Goal: Information Seeking & Learning: Learn about a topic

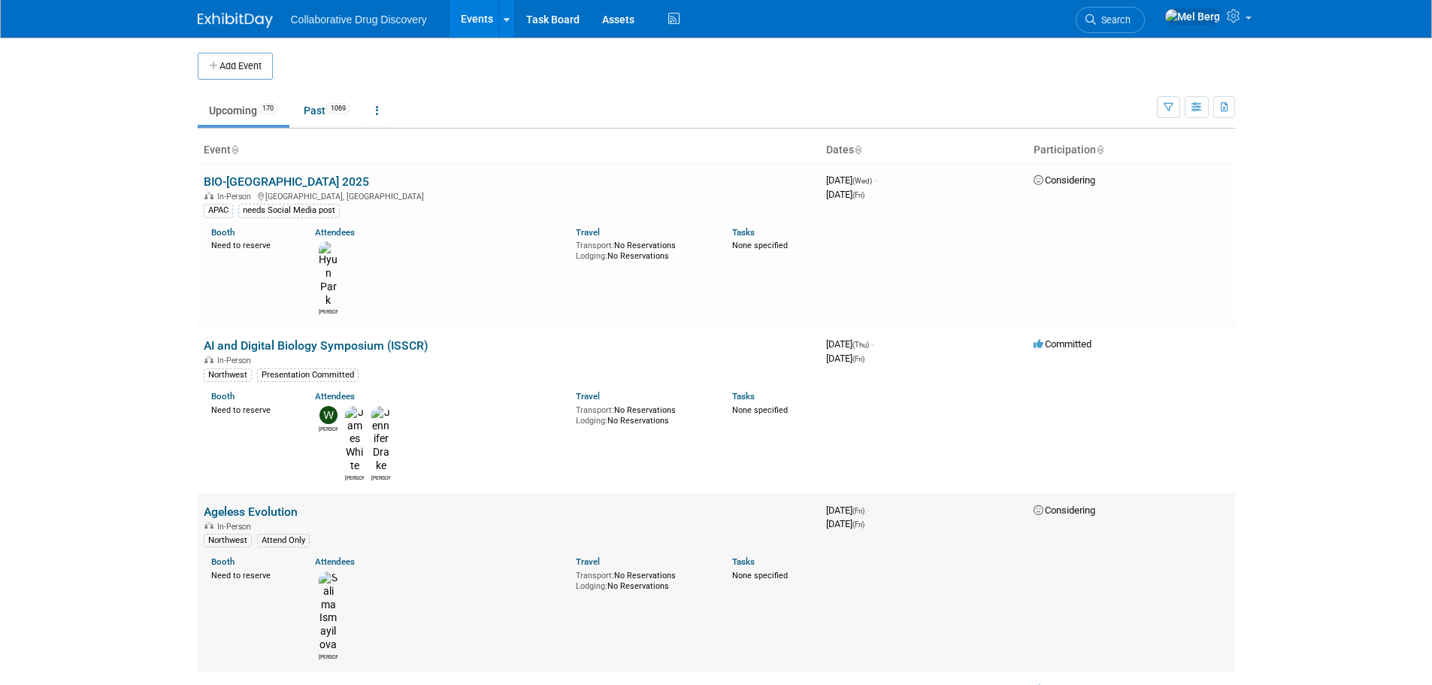
click at [228, 504] on link "Ageless Evolution" at bounding box center [251, 511] width 94 height 14
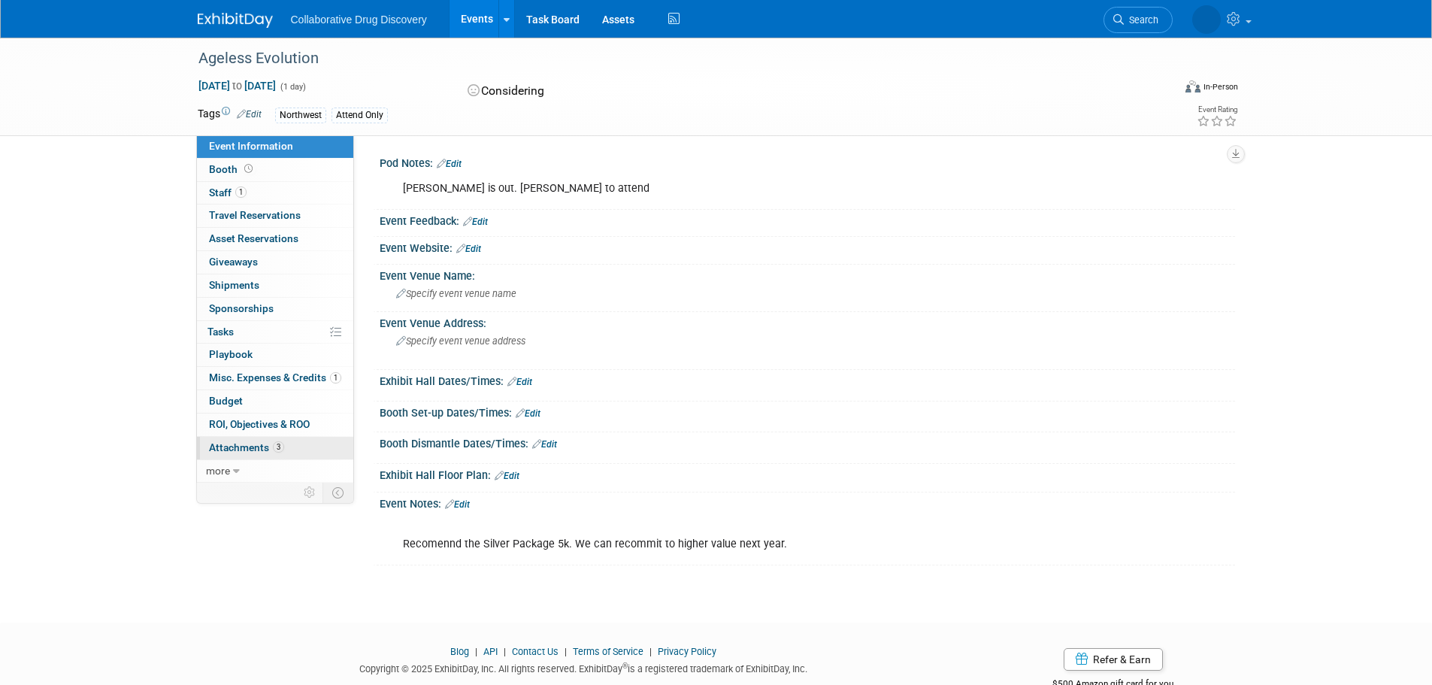
click at [229, 450] on span "Attachments 3" at bounding box center [246, 447] width 75 height 12
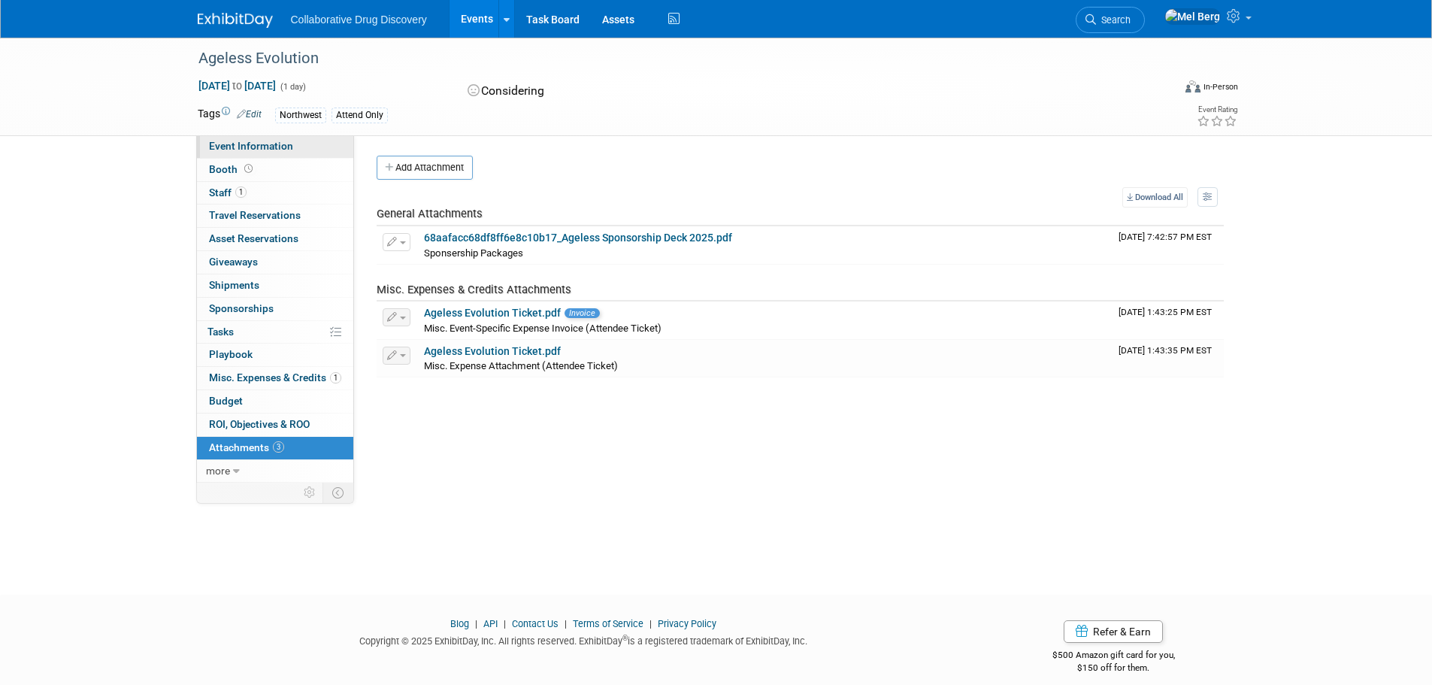
click at [253, 139] on link "Event Information" at bounding box center [275, 146] width 156 height 23
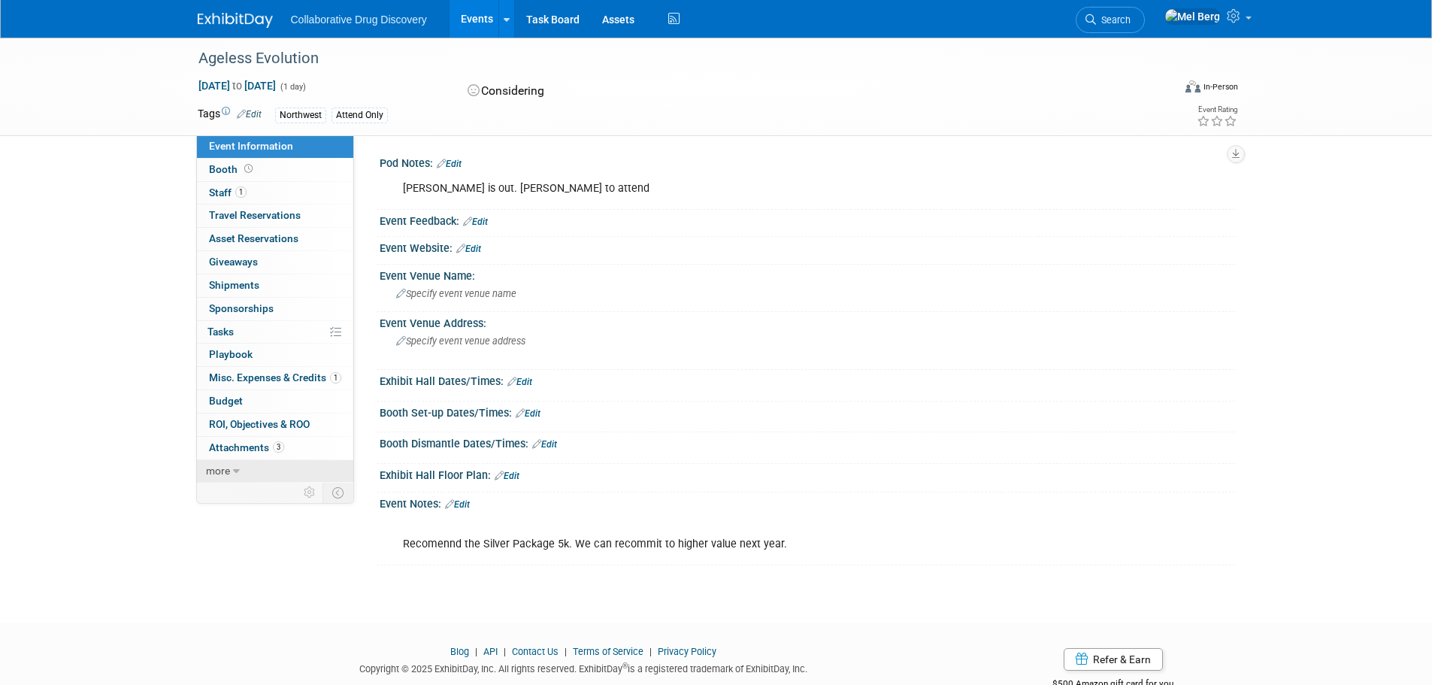
click at [234, 479] on link "more" at bounding box center [275, 471] width 156 height 23
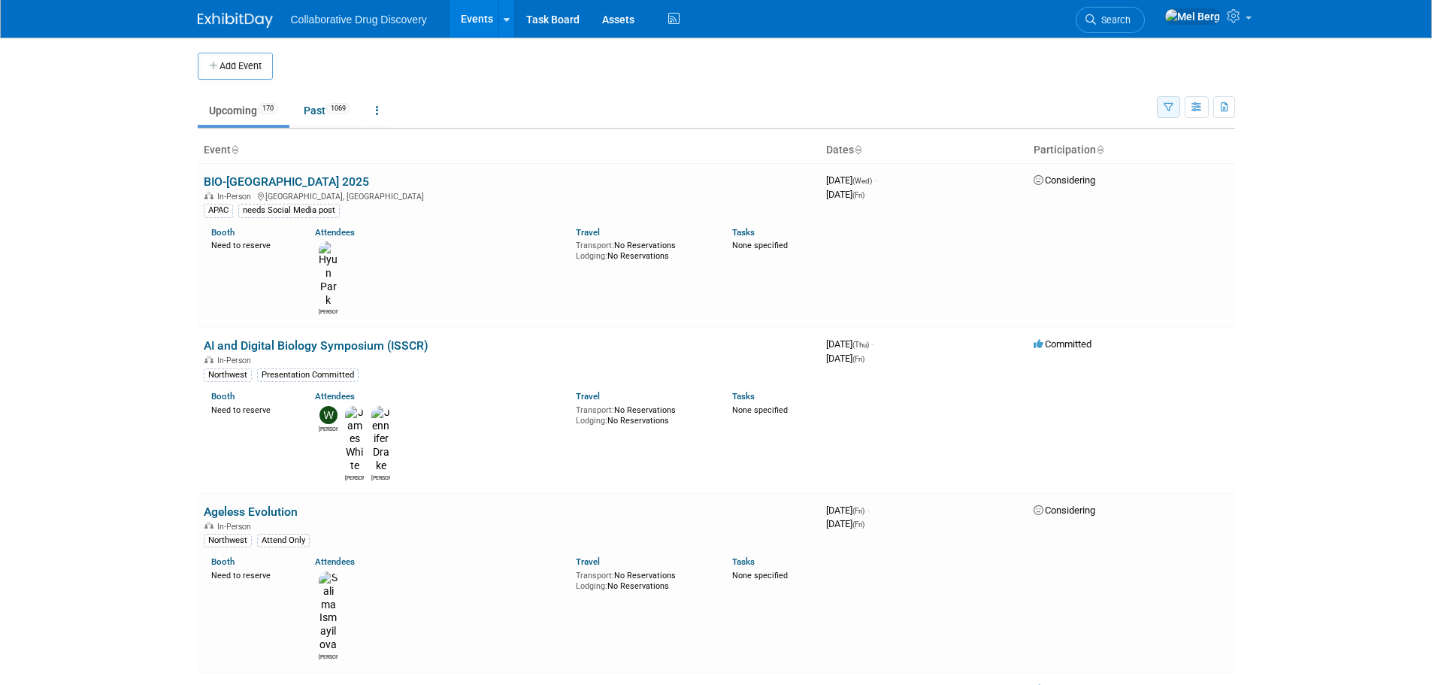
click at [1165, 108] on icon "button" at bounding box center [1169, 108] width 10 height 10
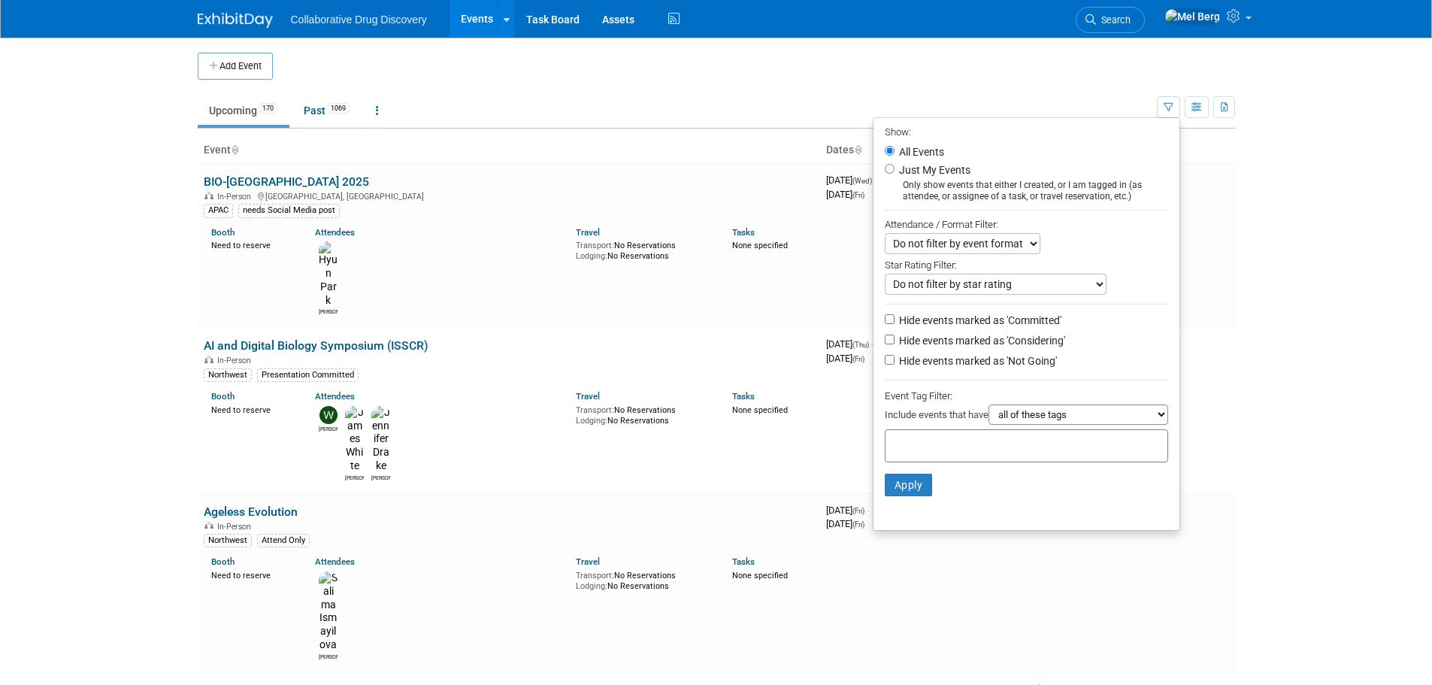
click at [1051, 101] on ul "Upcoming 170 Past 1069 All Events 1239 Past and Upcoming Grouped Annually Event…" at bounding box center [677, 112] width 959 height 34
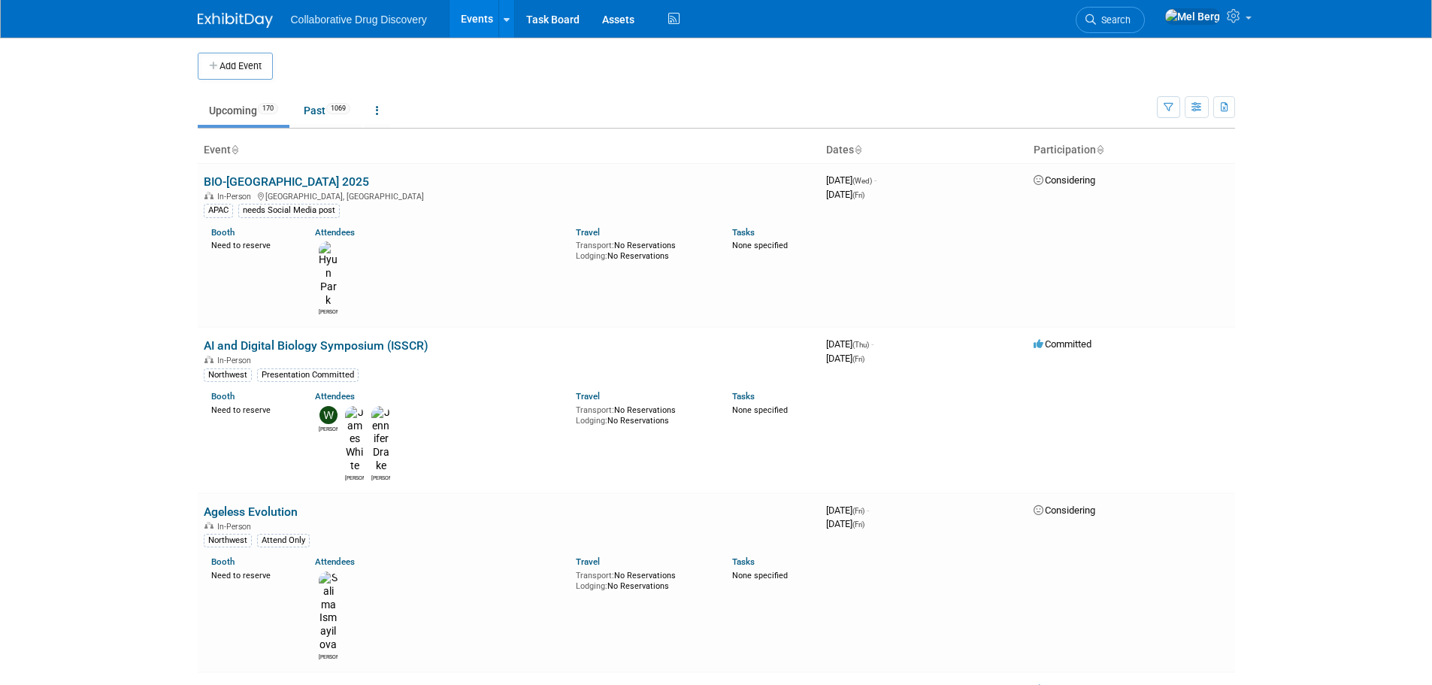
click at [1123, 19] on span "Search" at bounding box center [1113, 19] width 35 height 11
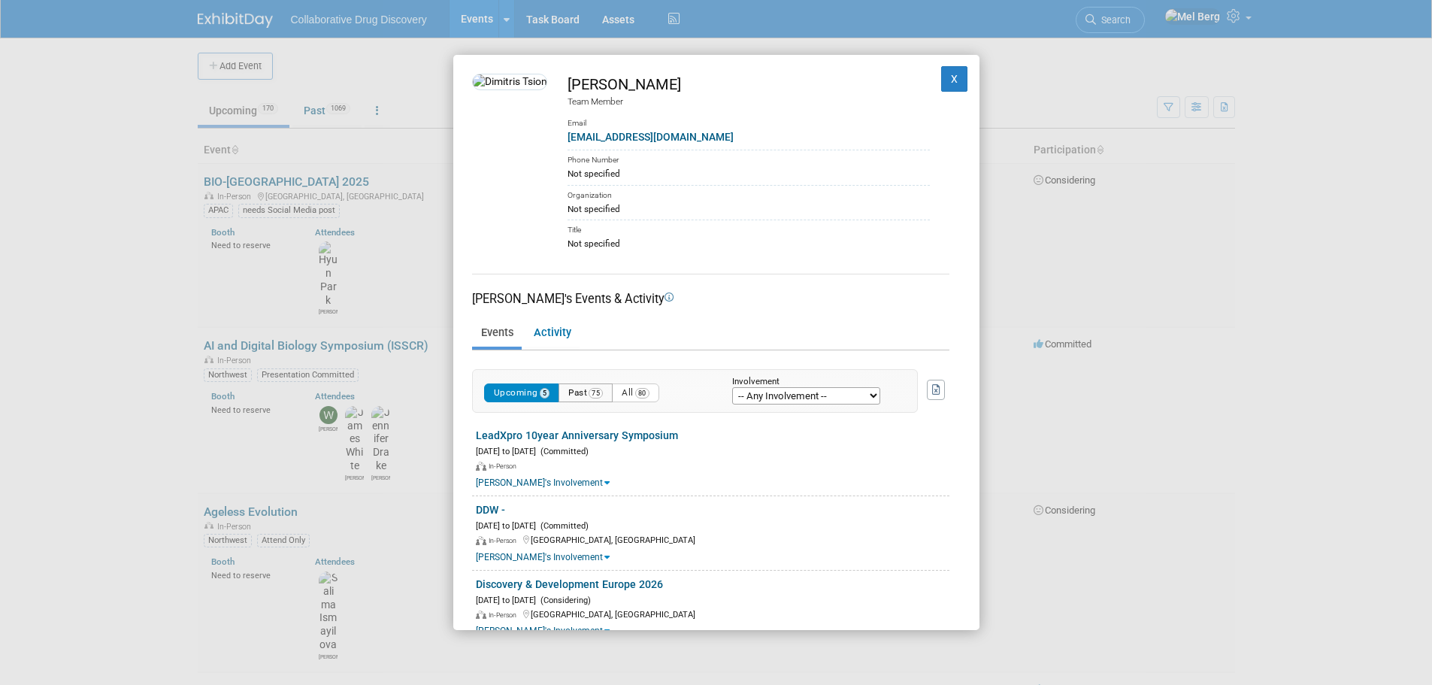
click at [591, 395] on button "Past 75" at bounding box center [586, 392] width 54 height 19
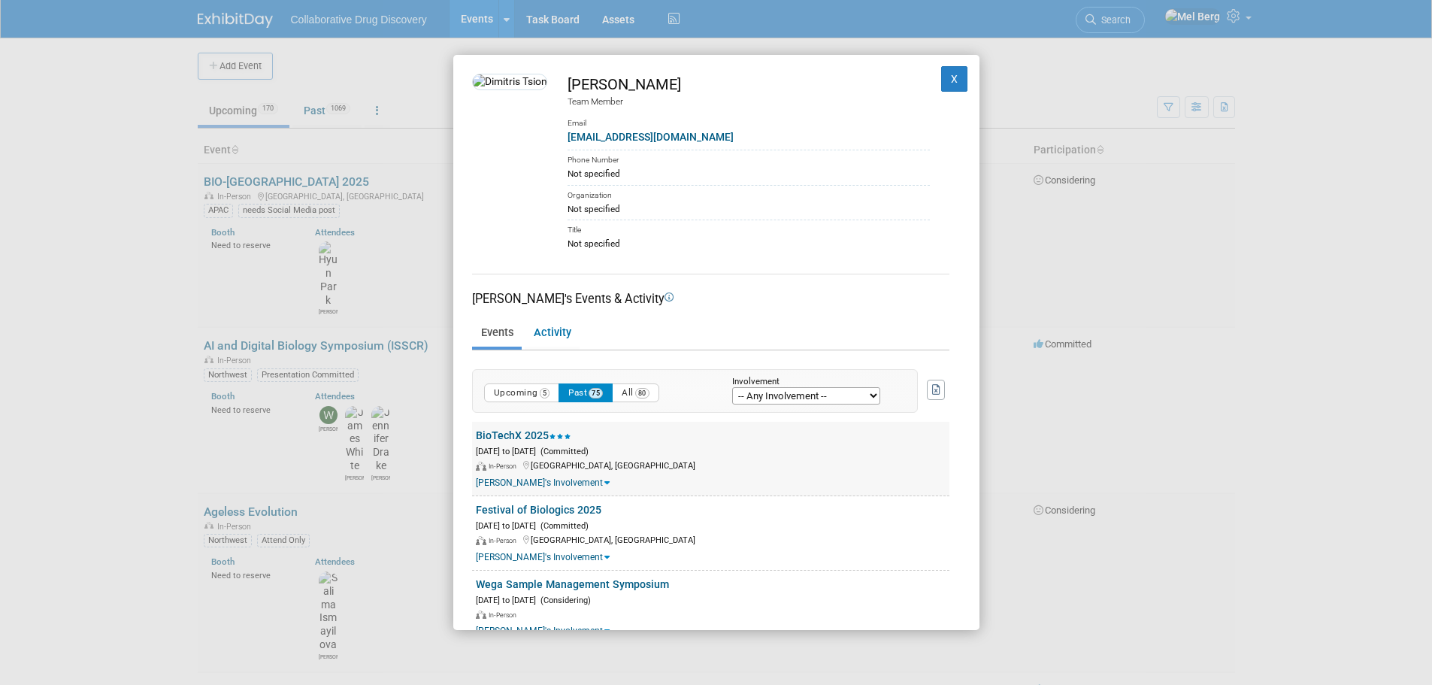
drag, startPoint x: 470, startPoint y: 436, endPoint x: 550, endPoint y: 435, distance: 80.4
click at [550, 435] on div "Dimitris Tsionos Team Member Email dtsionos@collaborativedrug.com Phone Number …" at bounding box center [716, 342] width 526 height 575
copy link "BioTechX 2025"
drag, startPoint x: 474, startPoint y: 511, endPoint x: 597, endPoint y: 510, distance: 123.3
click at [597, 510] on div "Festival of Biologics 2025 Sep 30, 2025 to Oct 2, 2025 (Committed) In-Person Ba…" at bounding box center [710, 533] width 477 height 74
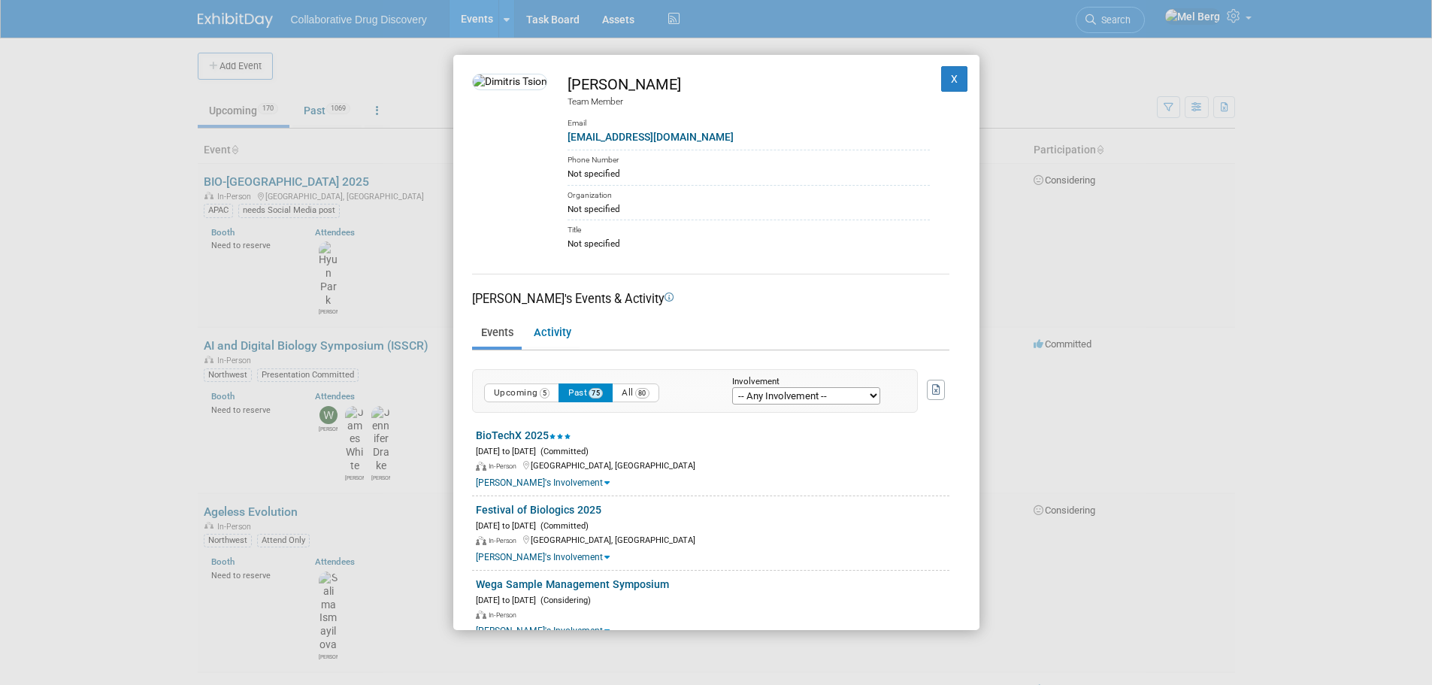
copy link "Festival of Biologics 2025"
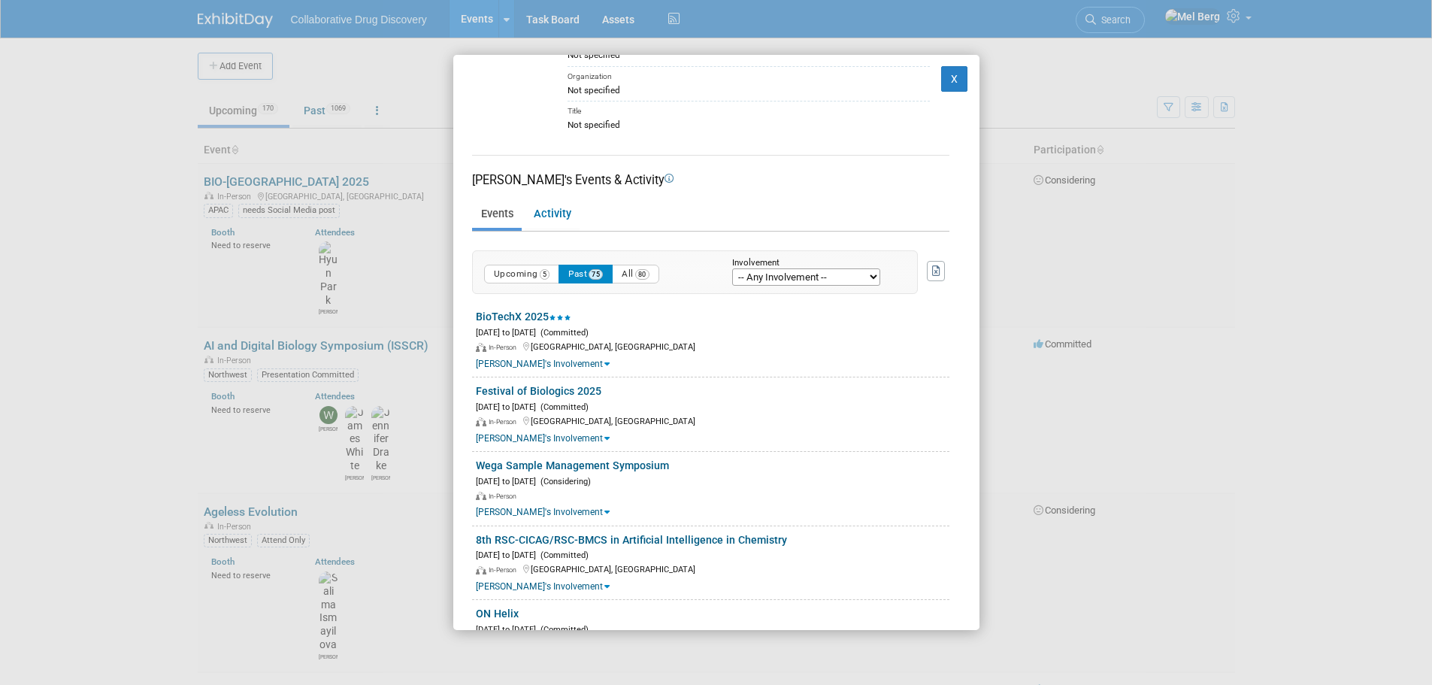
scroll to position [226, 0]
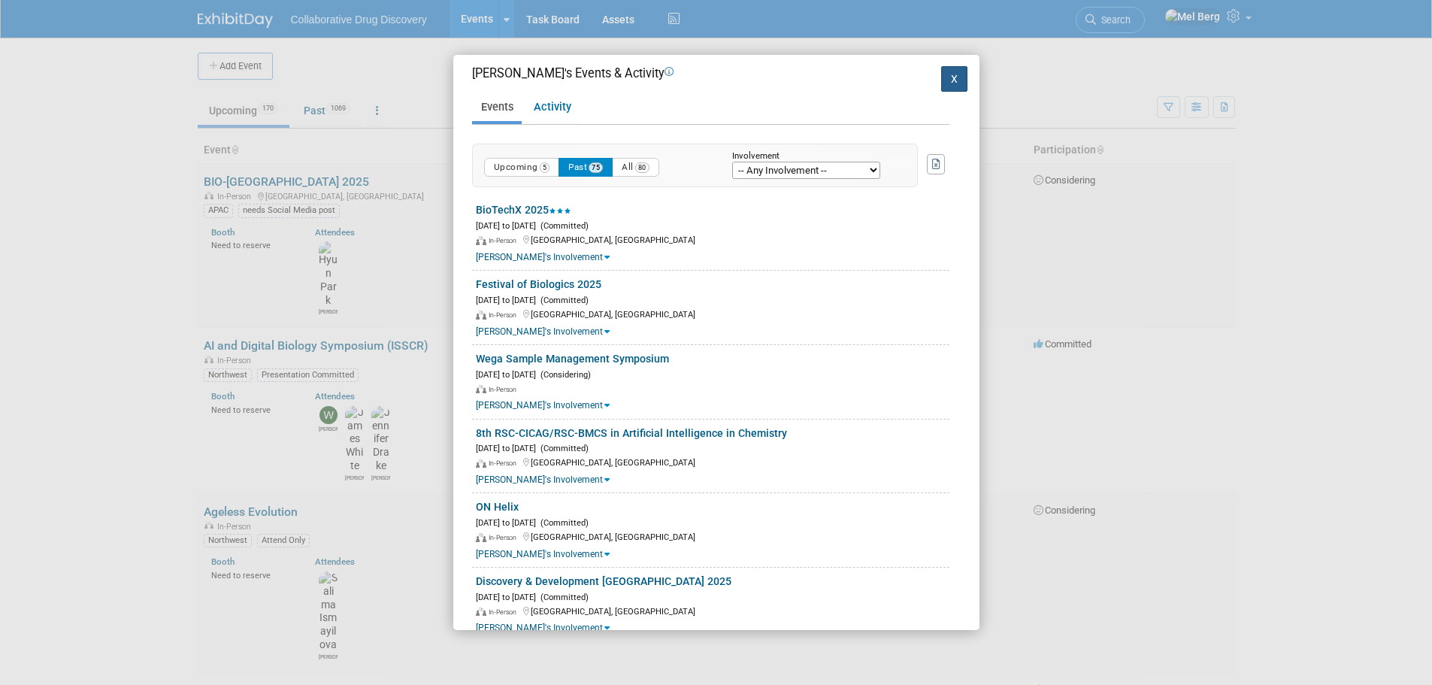
click at [941, 83] on button "X" at bounding box center [954, 79] width 27 height 26
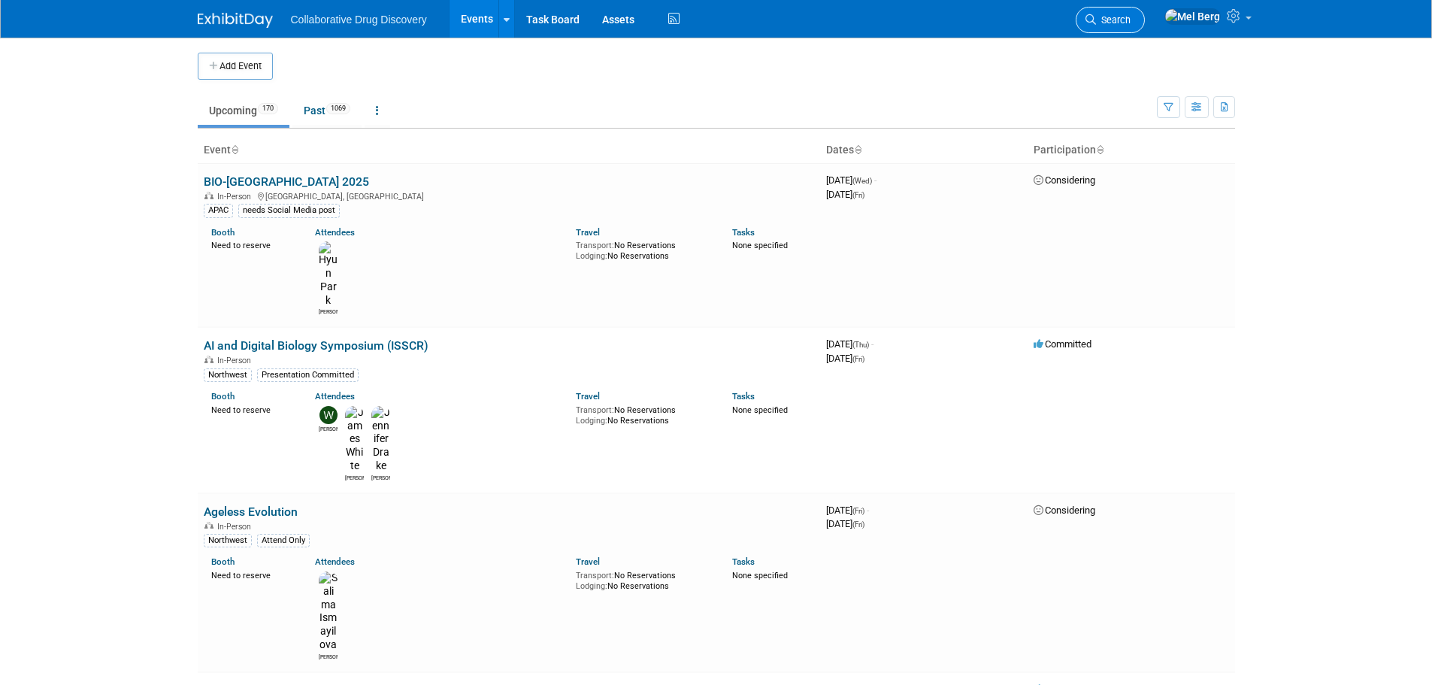
click at [1128, 19] on span "Search" at bounding box center [1113, 19] width 35 height 11
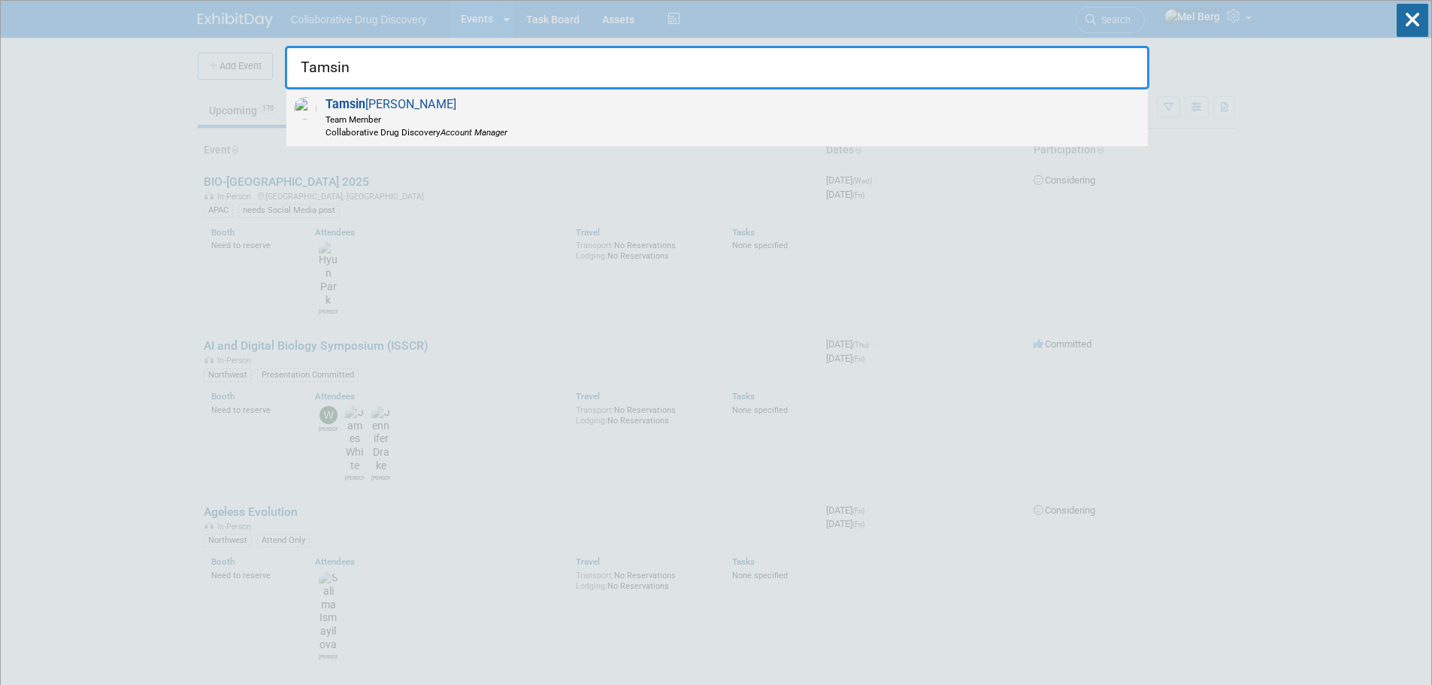
click at [363, 132] on span "Collaborative Drug Discovery Account Manager" at bounding box center [416, 132] width 182 height 13
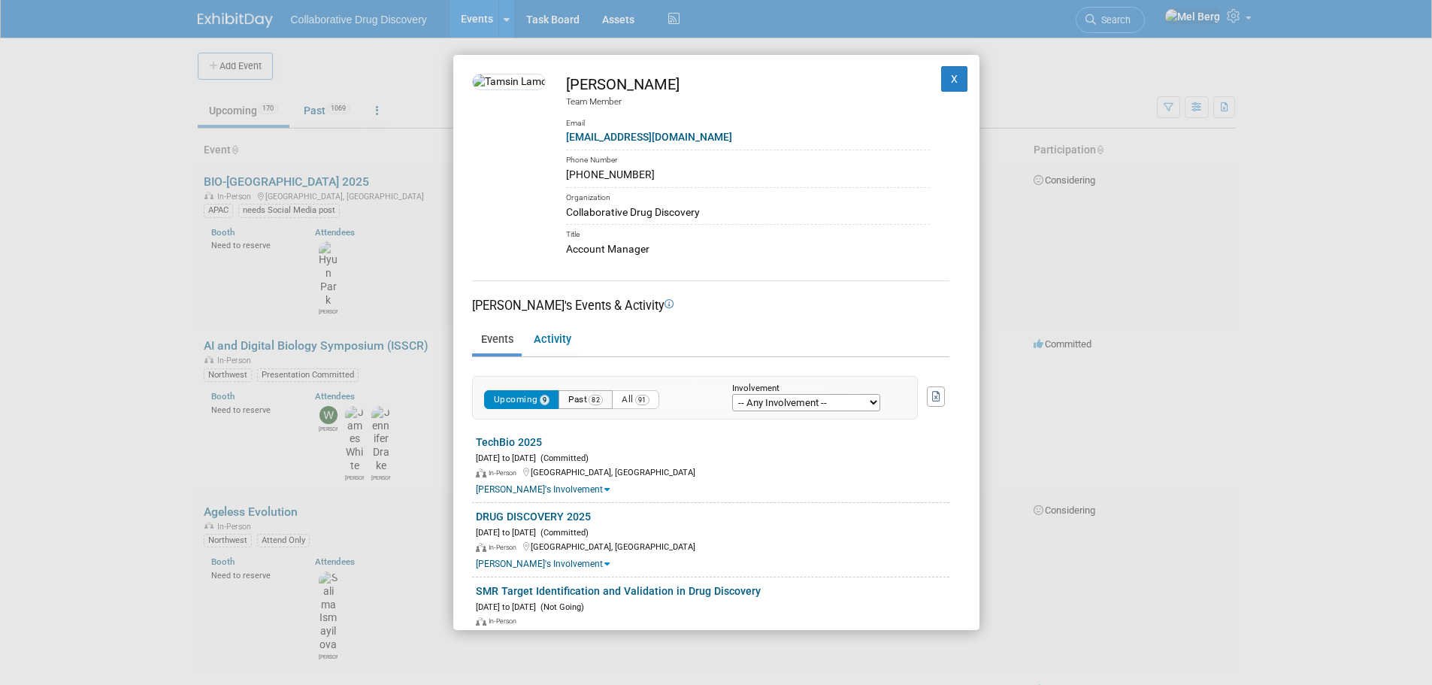
click at [579, 398] on button "Past 82" at bounding box center [586, 399] width 54 height 19
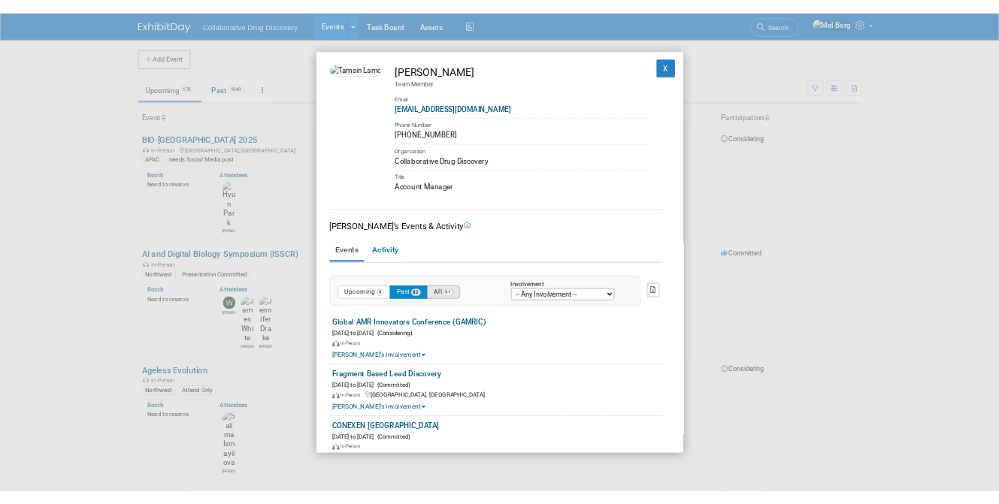
scroll to position [150, 0]
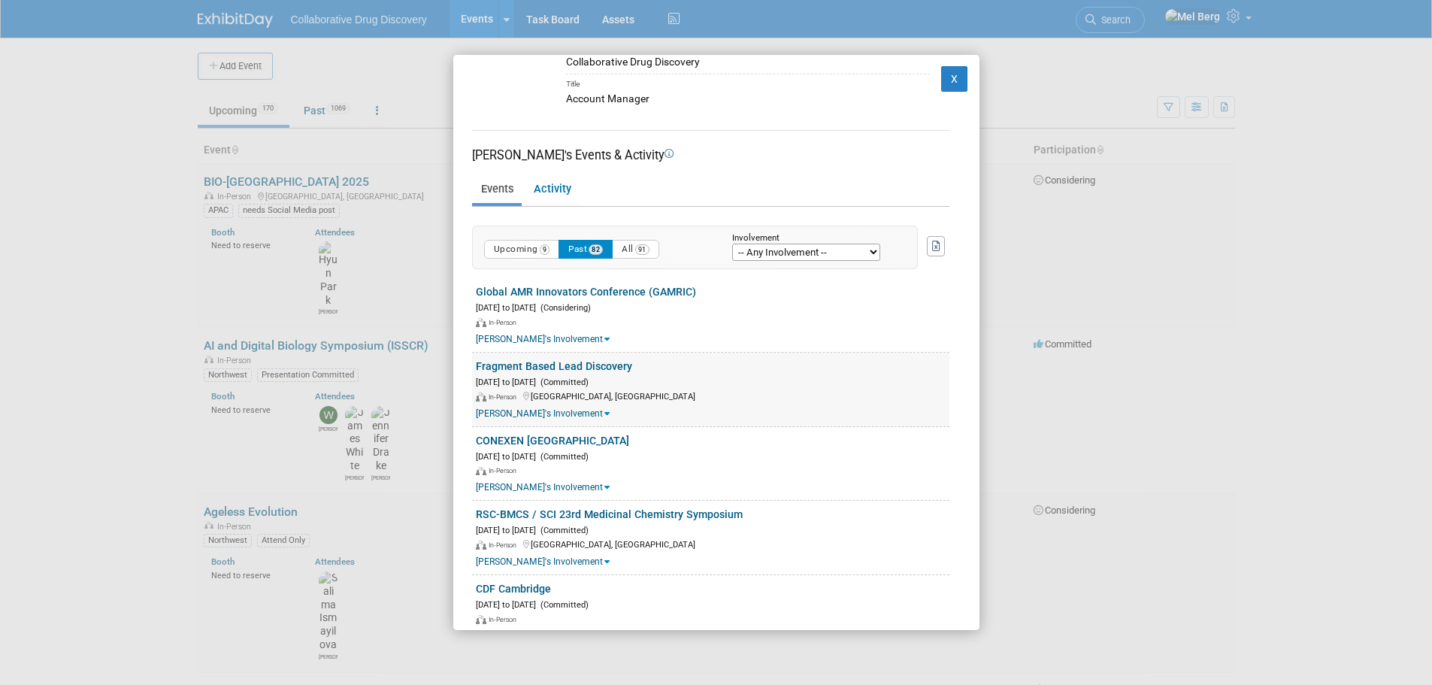
copy div "Global AMR Innovators Conference (GAMRIC) Oct 1, 2025 to Oct 3, 2025 (Consideri…"
drag, startPoint x: 471, startPoint y: 293, endPoint x: 678, endPoint y: 354, distance: 215.5
click at [735, 387] on div "Sep 21, 2025 to Sep 24, 2025 (Committed)" at bounding box center [713, 381] width 474 height 14
drag, startPoint x: 640, startPoint y: 365, endPoint x: 457, endPoint y: 368, distance: 182.7
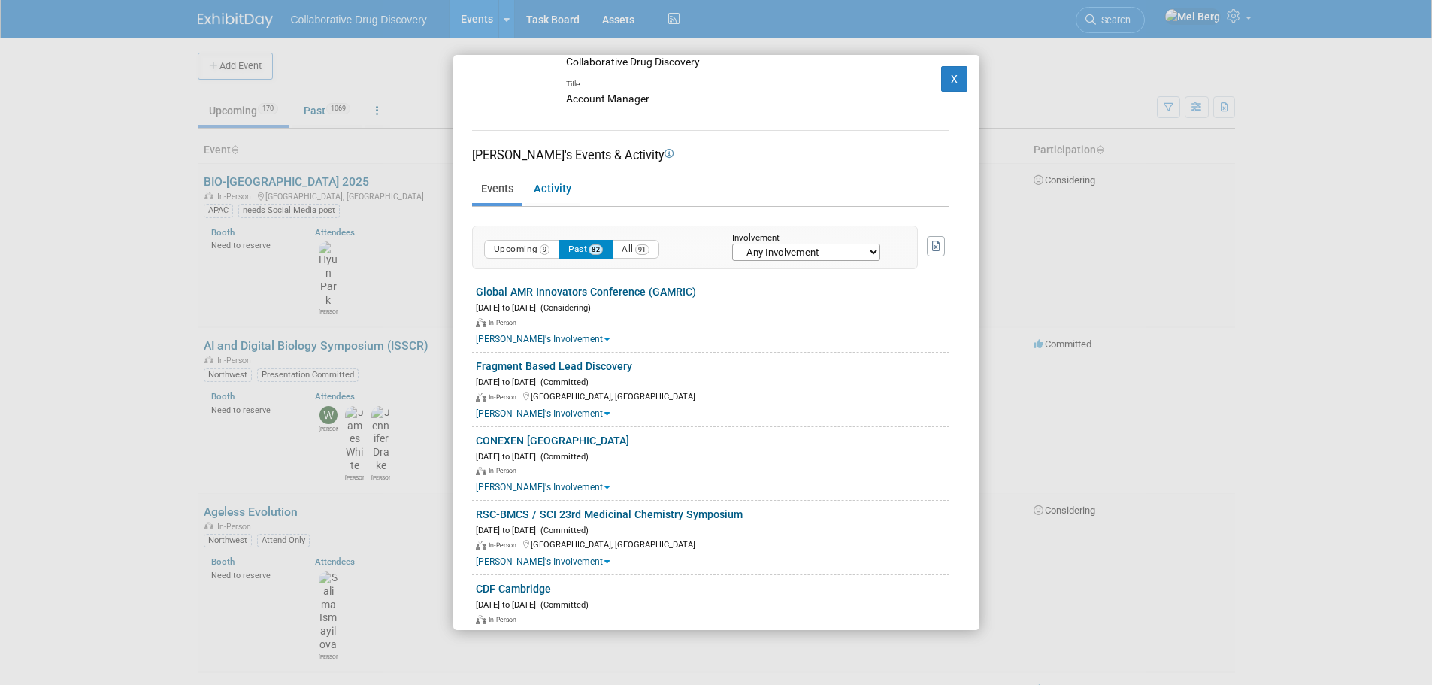
click at [457, 368] on div "Tamsin Lamont Team Member Email tlamont@collaborativedrug.com Phone Number +447…" at bounding box center [716, 342] width 526 height 575
copy link "Fragment Based Lead Discovery"
click at [31, 307] on div "Tamsin Lamont Team Member Email tlamont@collaborativedrug.com Phone Number +447…" at bounding box center [716, 342] width 1432 height 685
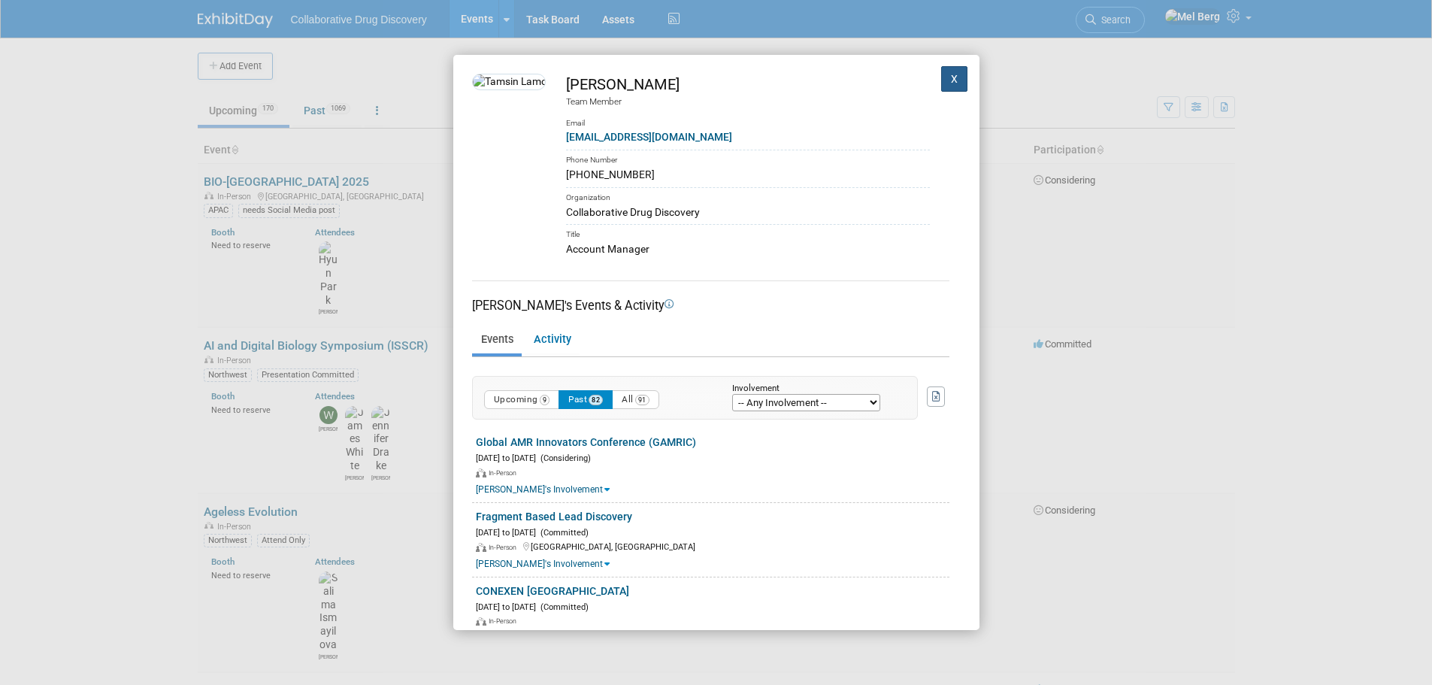
click at [948, 78] on button "X" at bounding box center [954, 79] width 27 height 26
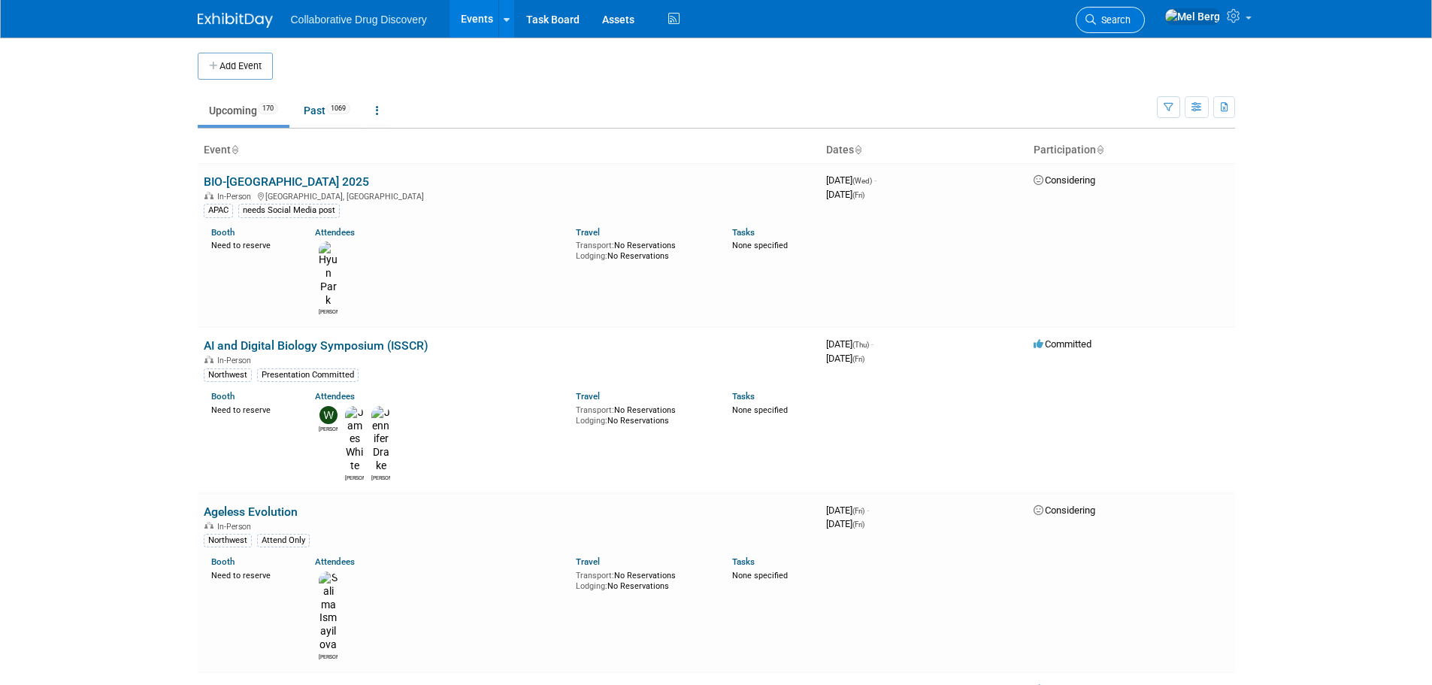
click at [1128, 15] on span "Search" at bounding box center [1113, 19] width 35 height 11
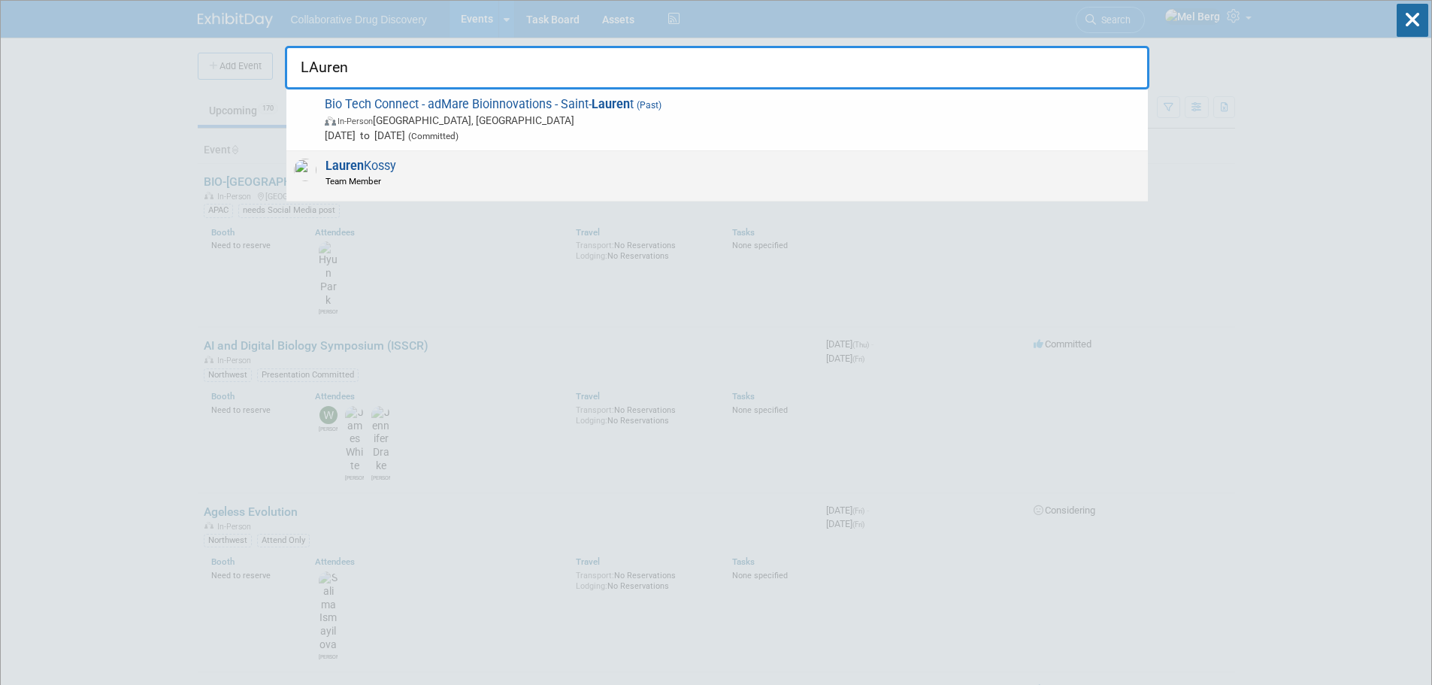
click at [378, 175] on span "Team Member" at bounding box center [360, 180] width 71 height 13
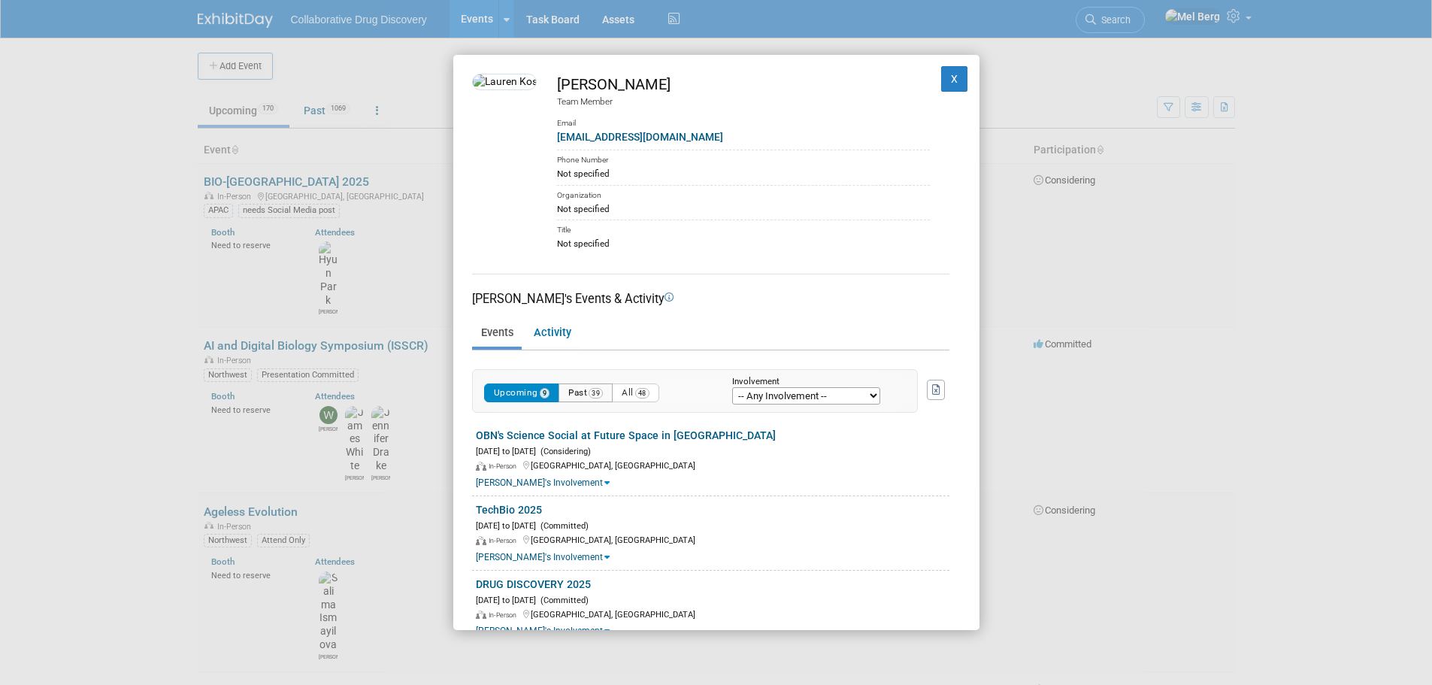
click at [576, 384] on button "Past 39" at bounding box center [586, 392] width 54 height 19
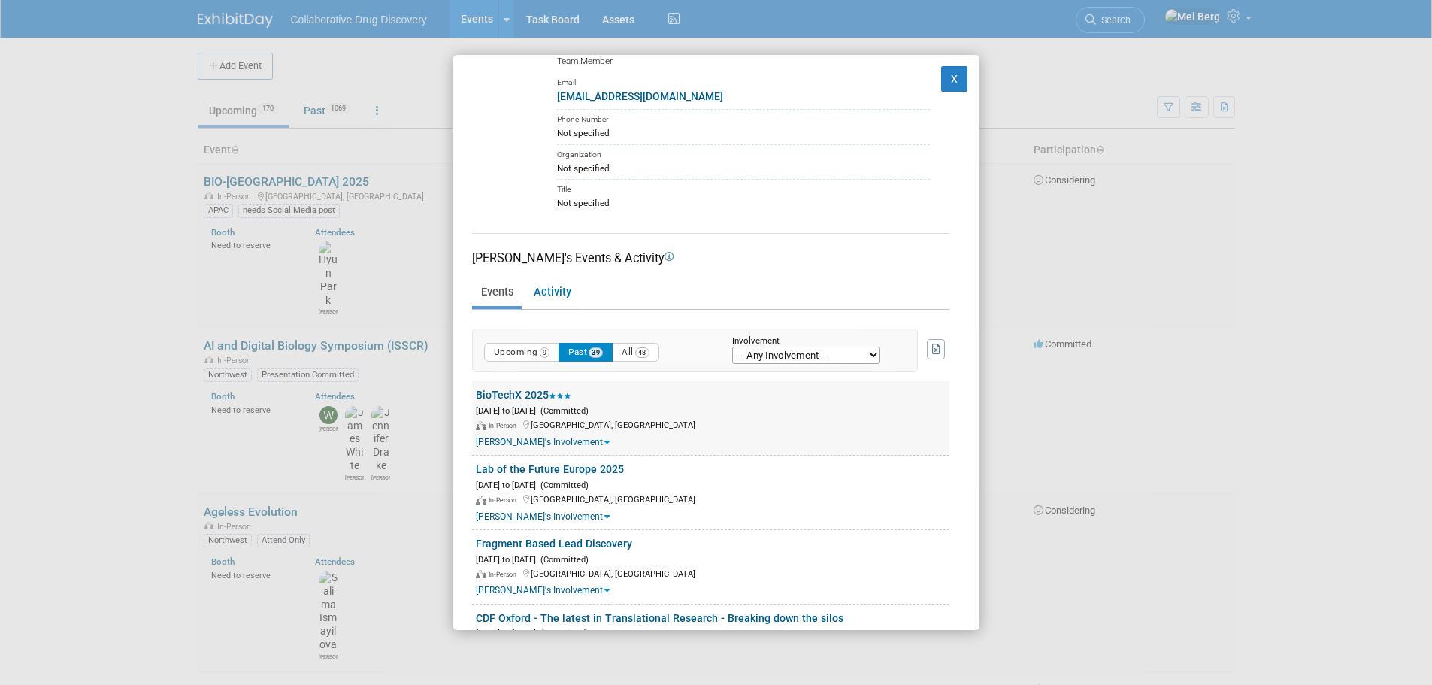
scroll to position [75, 0]
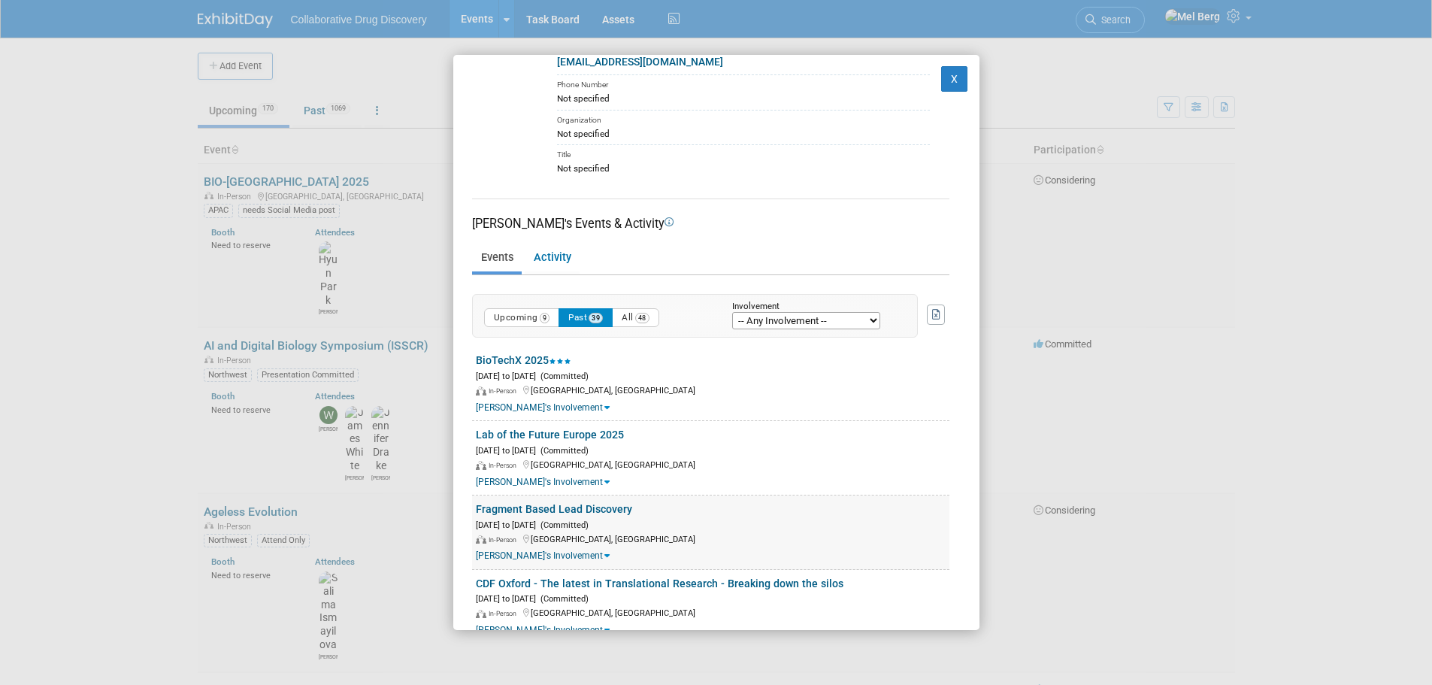
drag, startPoint x: 468, startPoint y: 362, endPoint x: 740, endPoint y: 498, distance: 303.9
click at [740, 498] on div "Lauren Kossy Team Member Email lauren.kossy@collaborativedrug.com Phone Number …" at bounding box center [716, 342] width 526 height 575
copy div "BioTechX 2025 Oct 6, 2025 to Oct 8, 2025 (Committed) In-Person Basel, Switzerla…"
click at [945, 79] on button "X" at bounding box center [954, 79] width 27 height 26
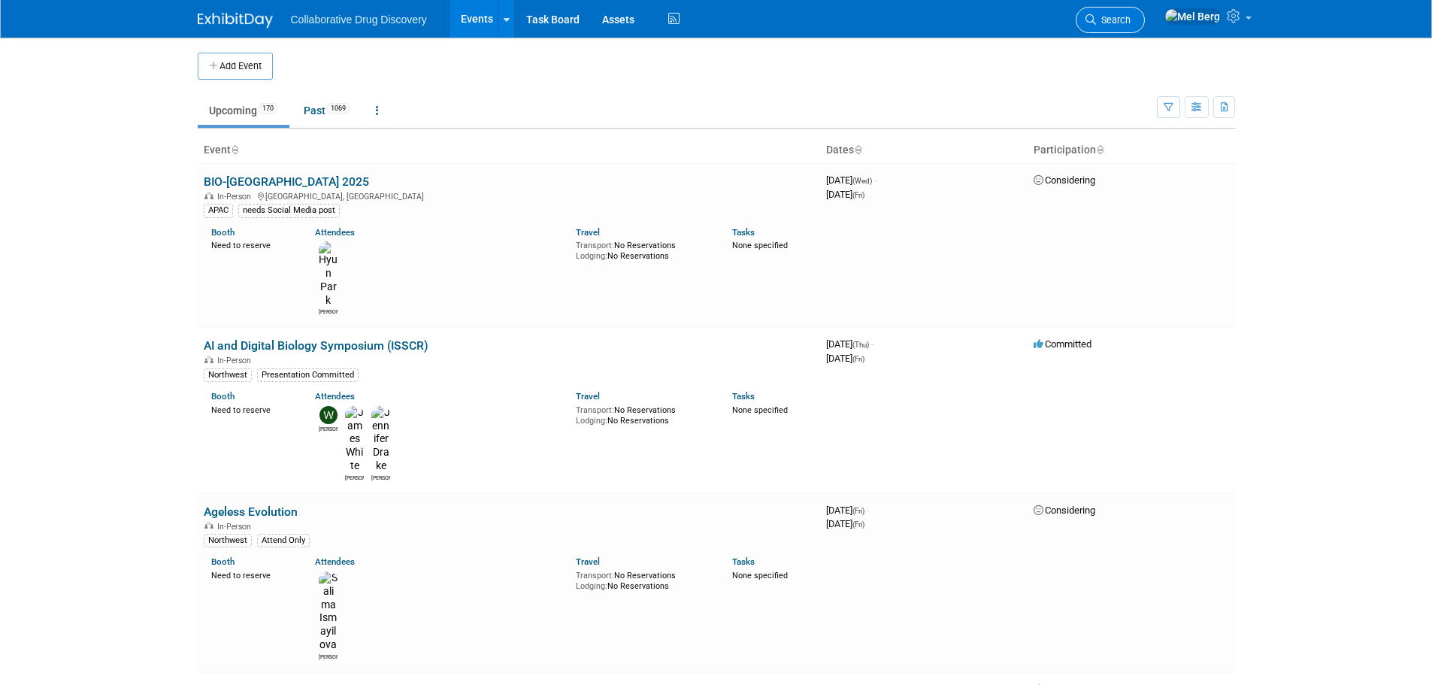
click at [1131, 23] on span "Search" at bounding box center [1113, 19] width 35 height 11
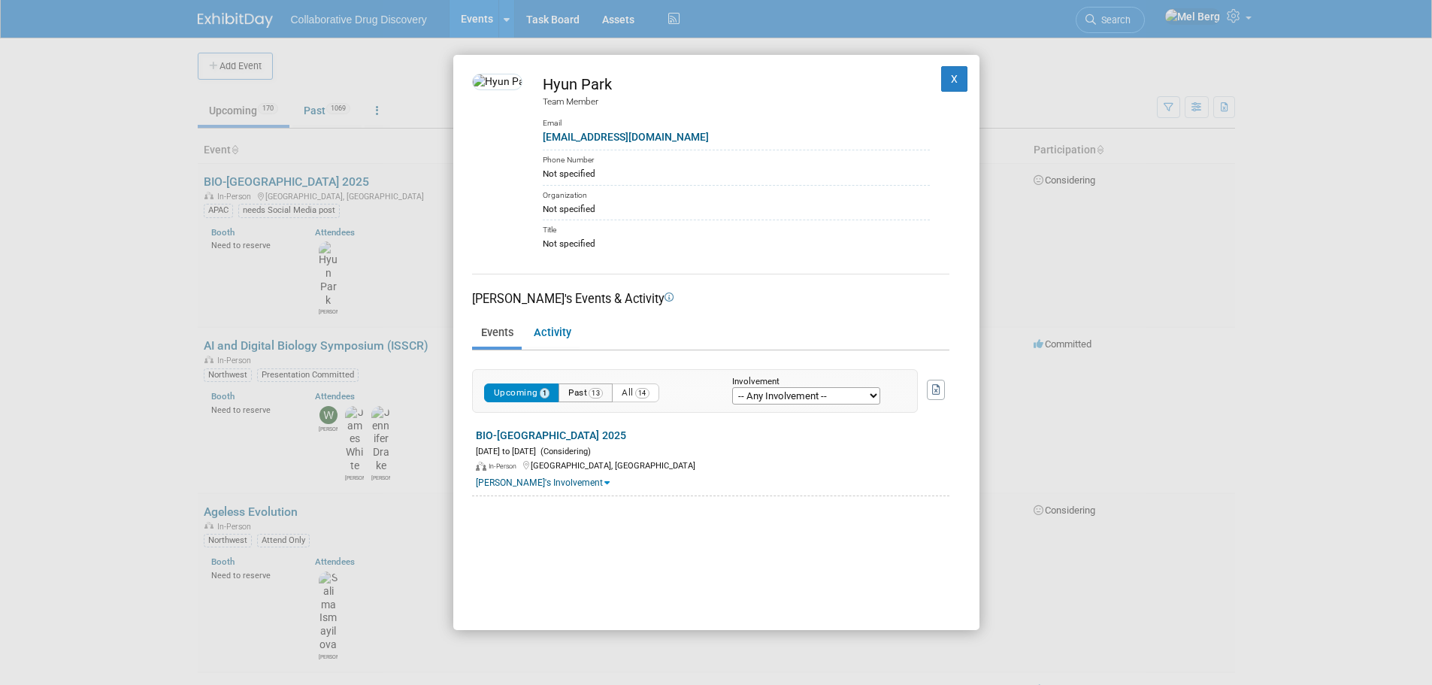
click at [572, 393] on button "Past 13" at bounding box center [586, 392] width 54 height 19
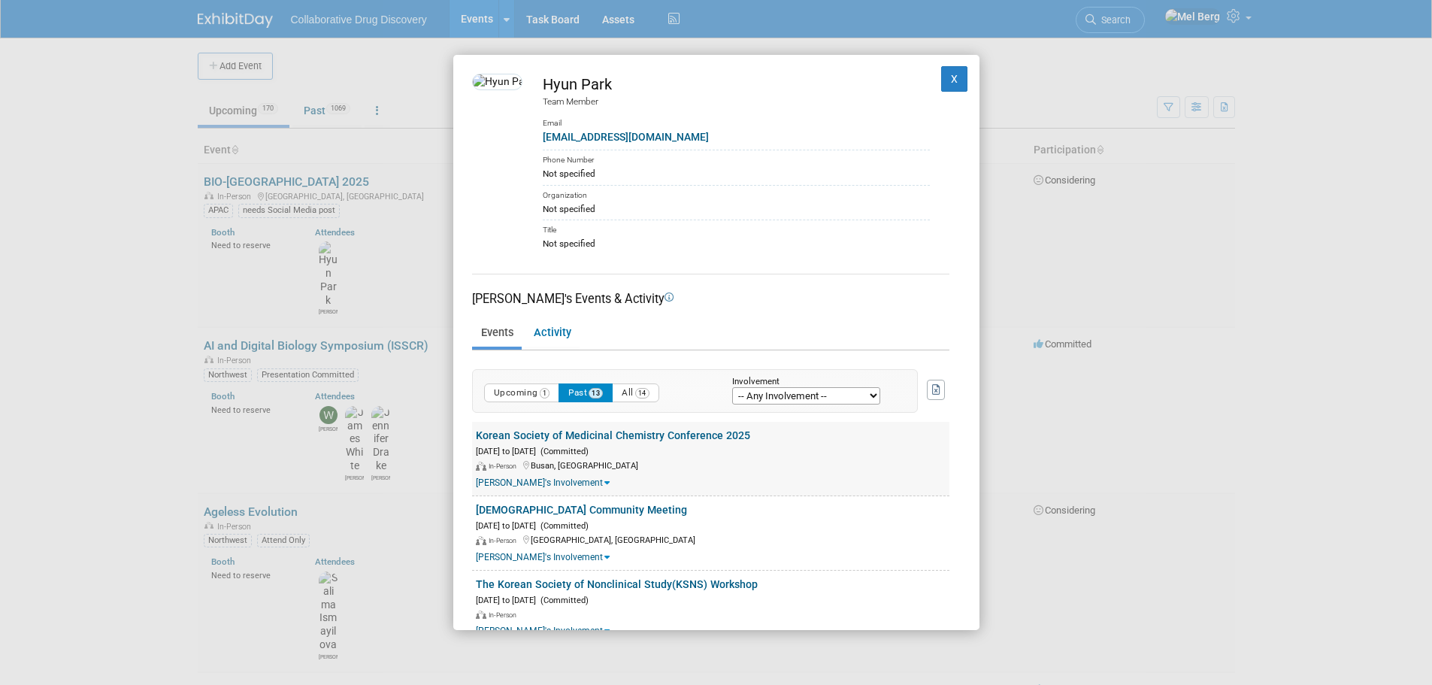
drag, startPoint x: 464, startPoint y: 435, endPoint x: 749, endPoint y: 441, distance: 285.7
click at [749, 441] on div "Hyun Park Team Member Email hyun.park@collaborativedrug.com Phone Number Not sp…" at bounding box center [716, 342] width 526 height 575
copy link "Korean Society of Medicinal Chemistry Conference 2025"
click at [941, 83] on button "X" at bounding box center [954, 79] width 27 height 26
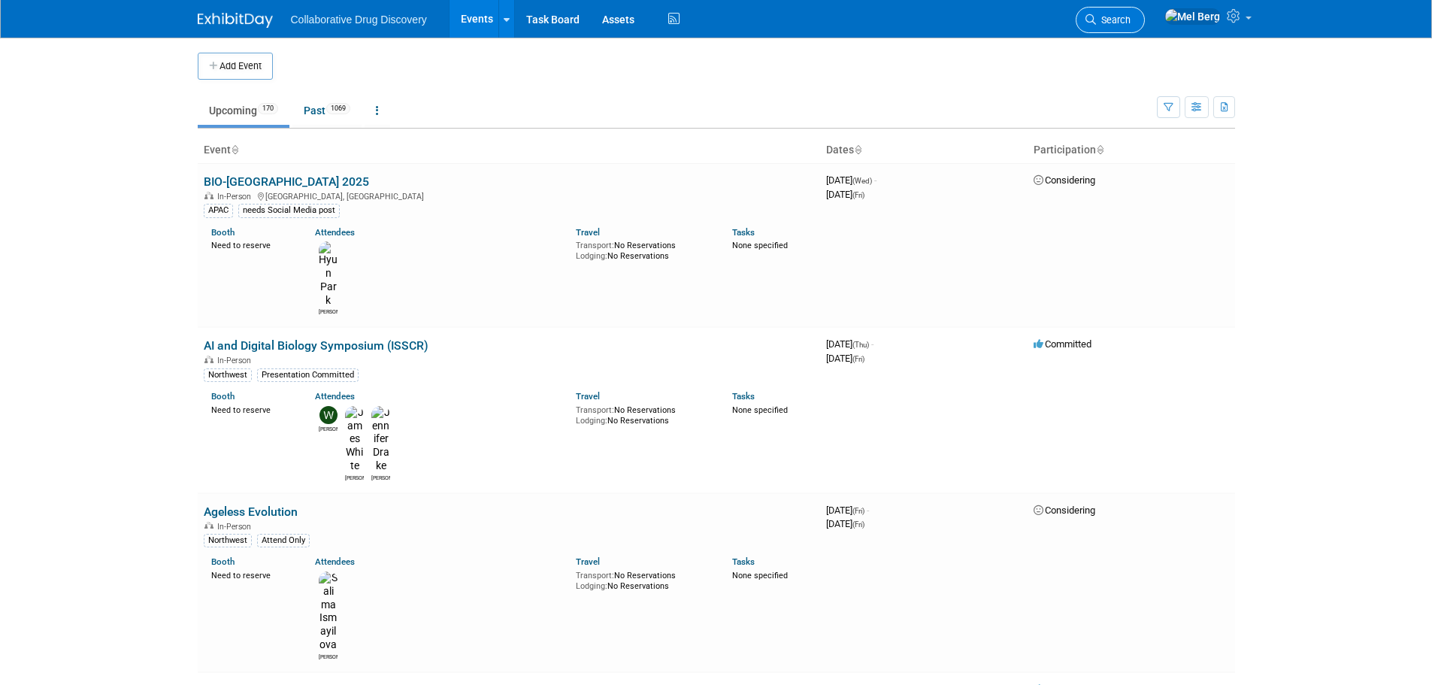
click at [1125, 22] on span "Search" at bounding box center [1113, 19] width 35 height 11
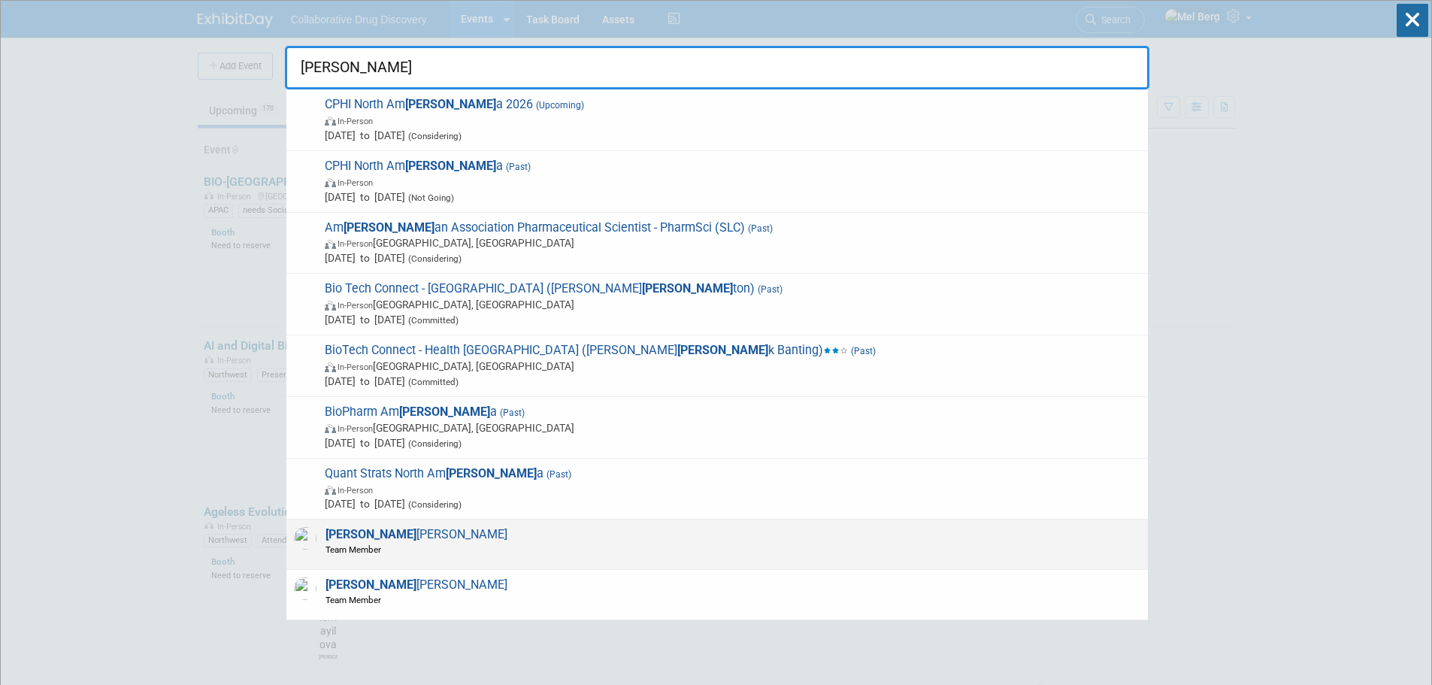
click at [387, 553] on div "Eric Gifford Team Member" at bounding box center [716, 544] width 861 height 50
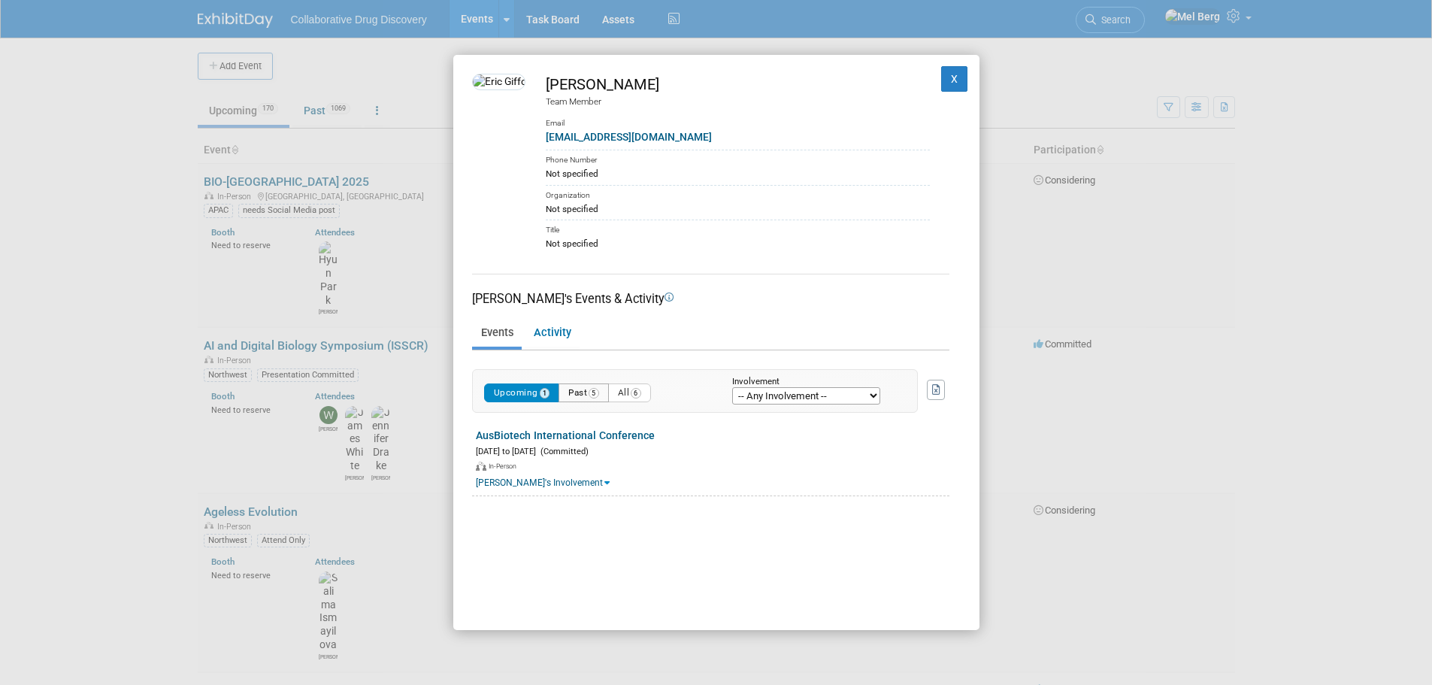
click at [571, 398] on button "Past 5" at bounding box center [584, 392] width 50 height 19
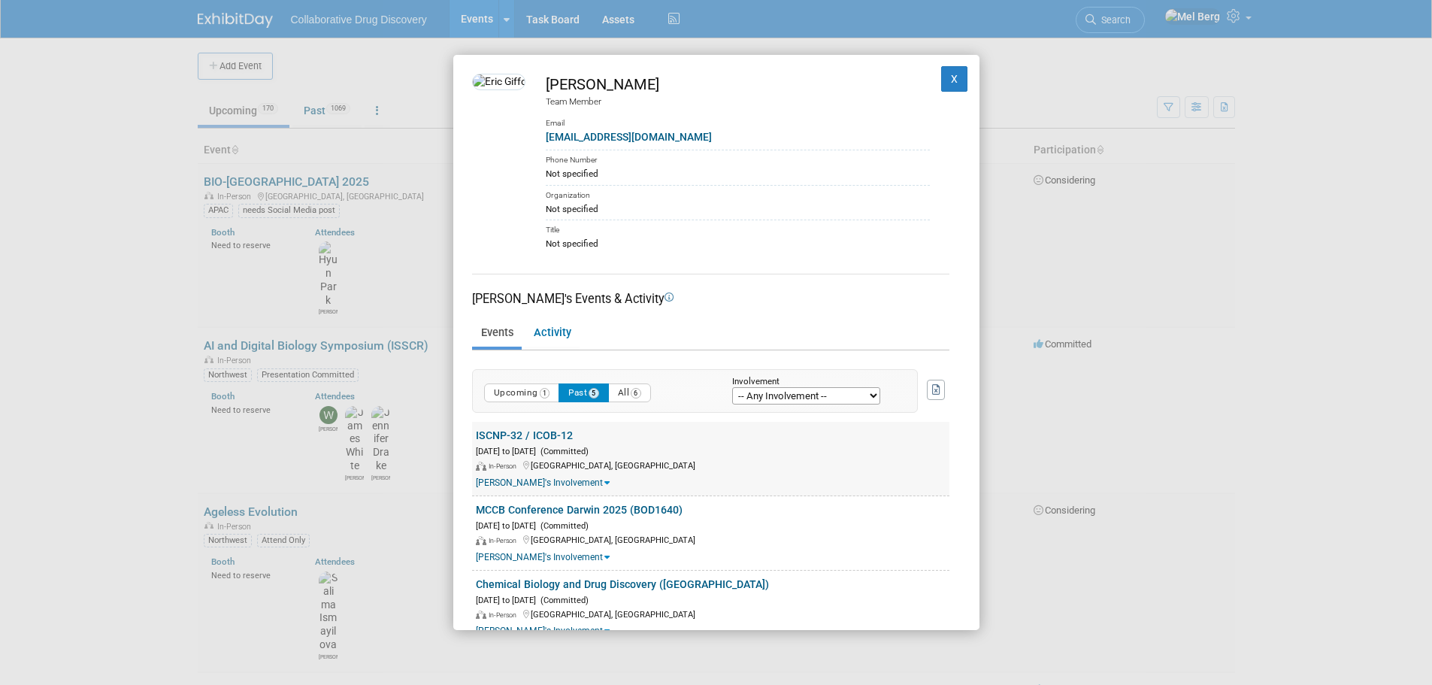
drag, startPoint x: 468, startPoint y: 433, endPoint x: 605, endPoint y: 433, distance: 136.8
click at [605, 433] on div "Eric Gifford Team Member Email egifford@collaborativedrug.com Phone Number Not …" at bounding box center [716, 342] width 526 height 575
copy link "ISCNP-32 / ICOB-12"
click at [941, 83] on button "X" at bounding box center [954, 79] width 27 height 26
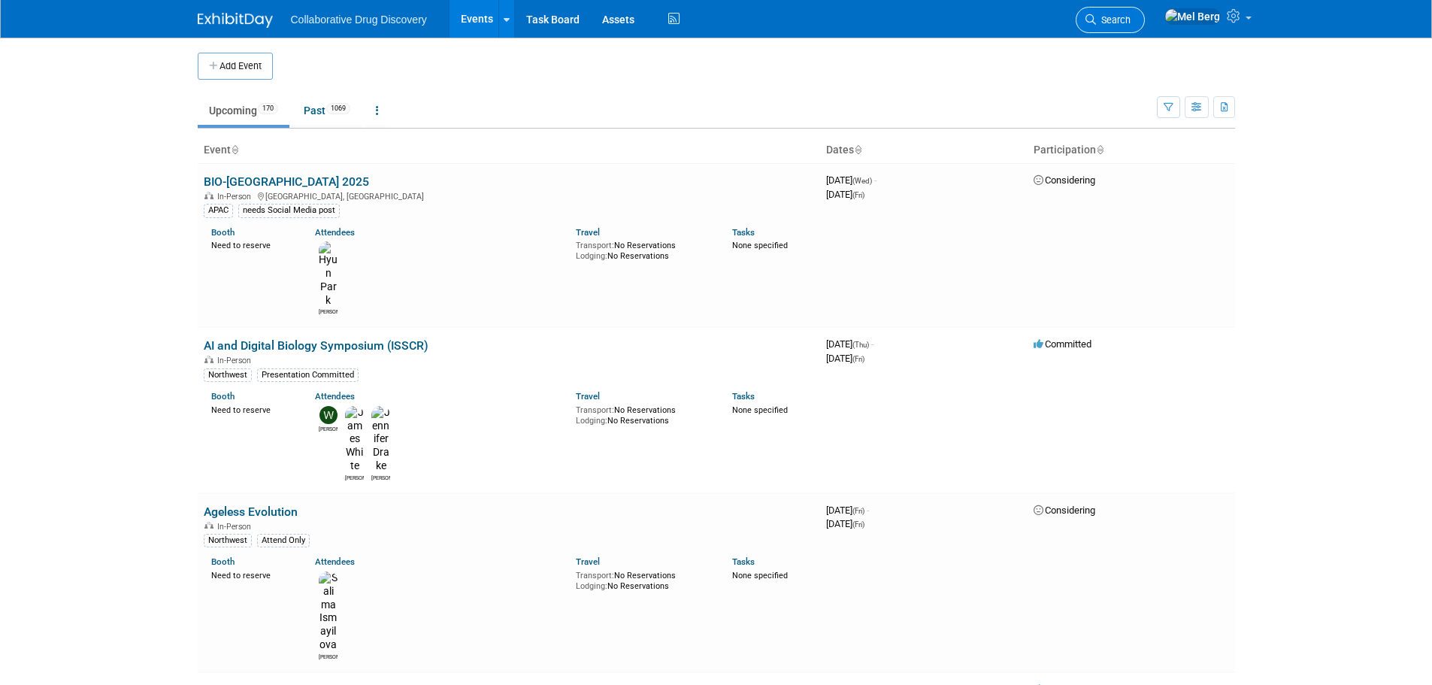
click at [1143, 27] on link "Search" at bounding box center [1110, 20] width 69 height 26
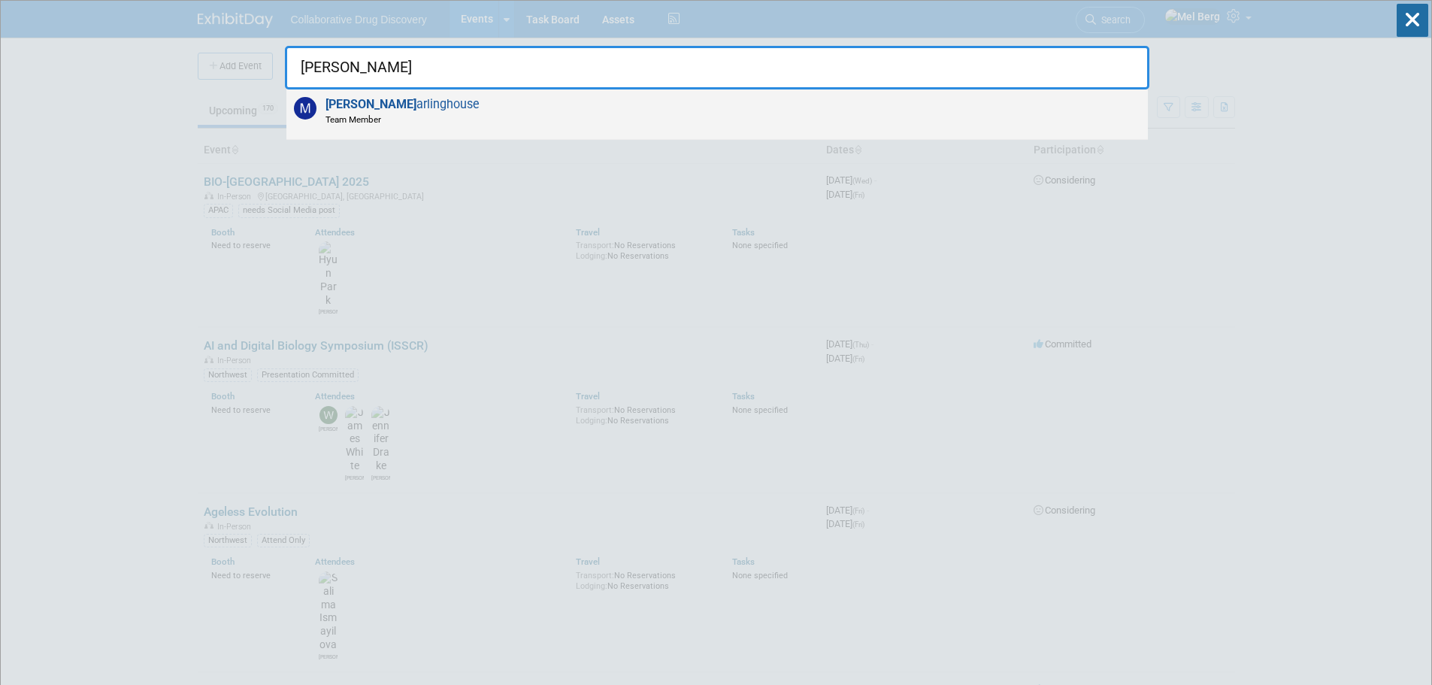
click at [817, 121] on div "Mark G arlinghouse Team Member" at bounding box center [716, 114] width 861 height 50
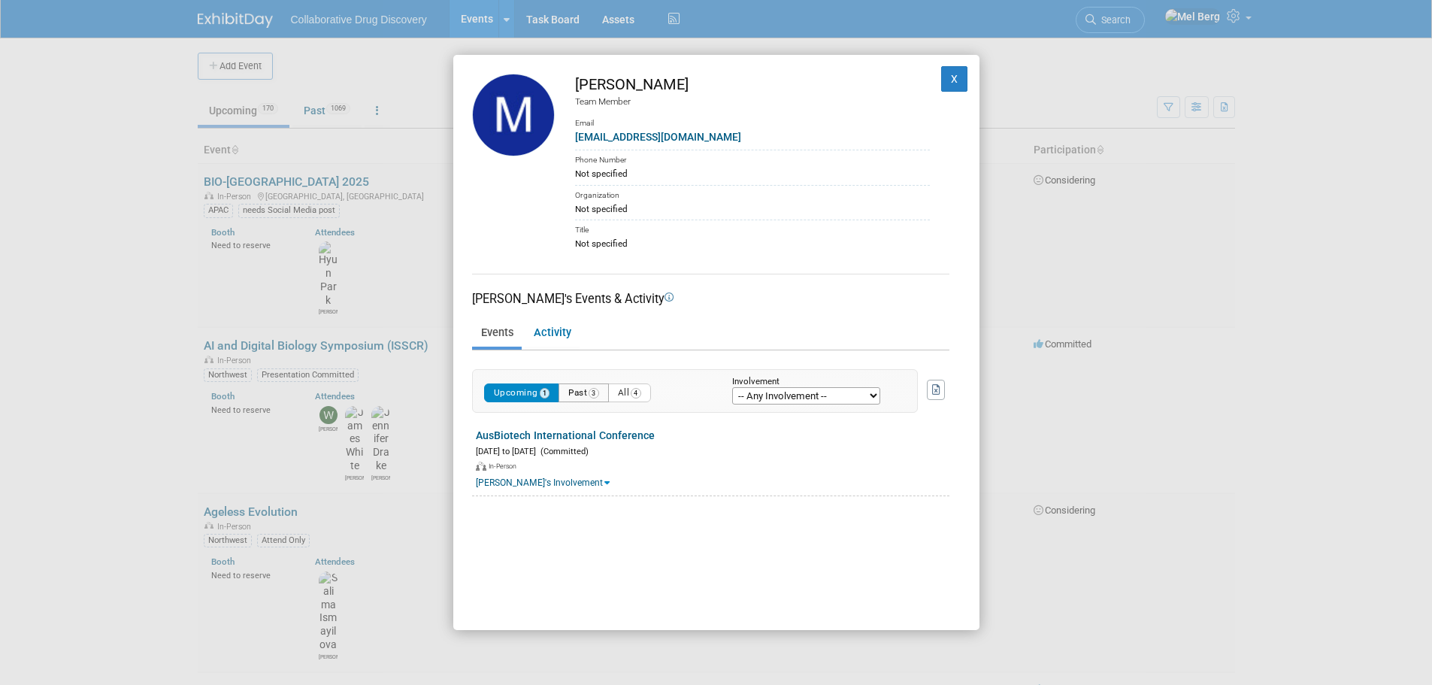
click at [588, 391] on button "Past 3" at bounding box center [584, 392] width 50 height 19
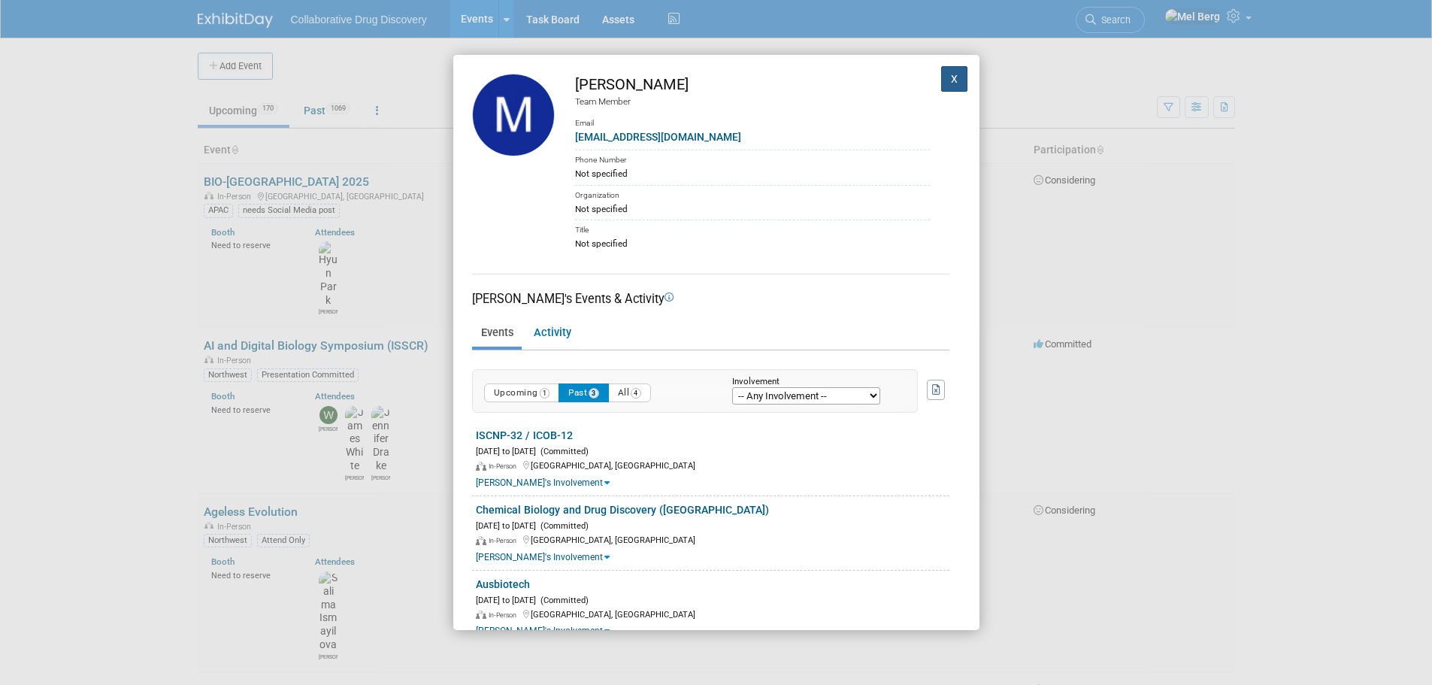
click at [946, 77] on button "X" at bounding box center [954, 79] width 27 height 26
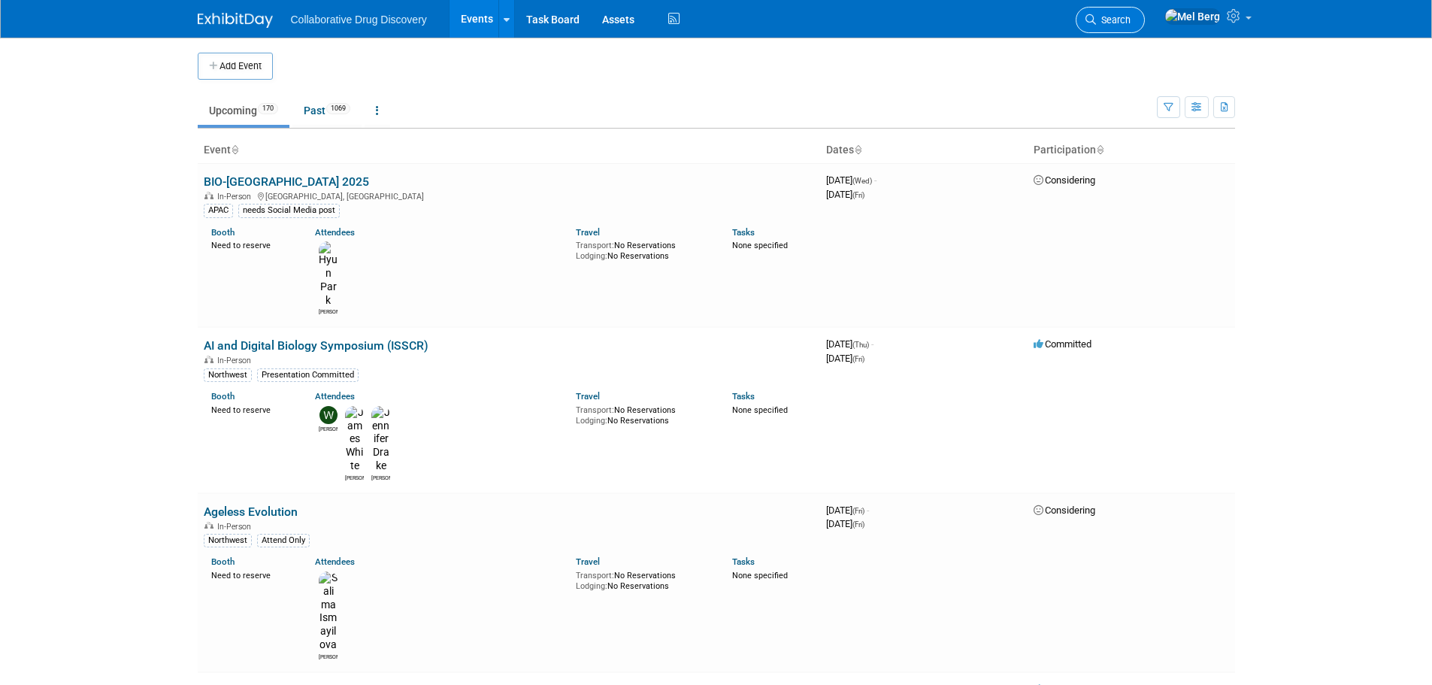
click at [1145, 11] on link "Search" at bounding box center [1110, 20] width 69 height 26
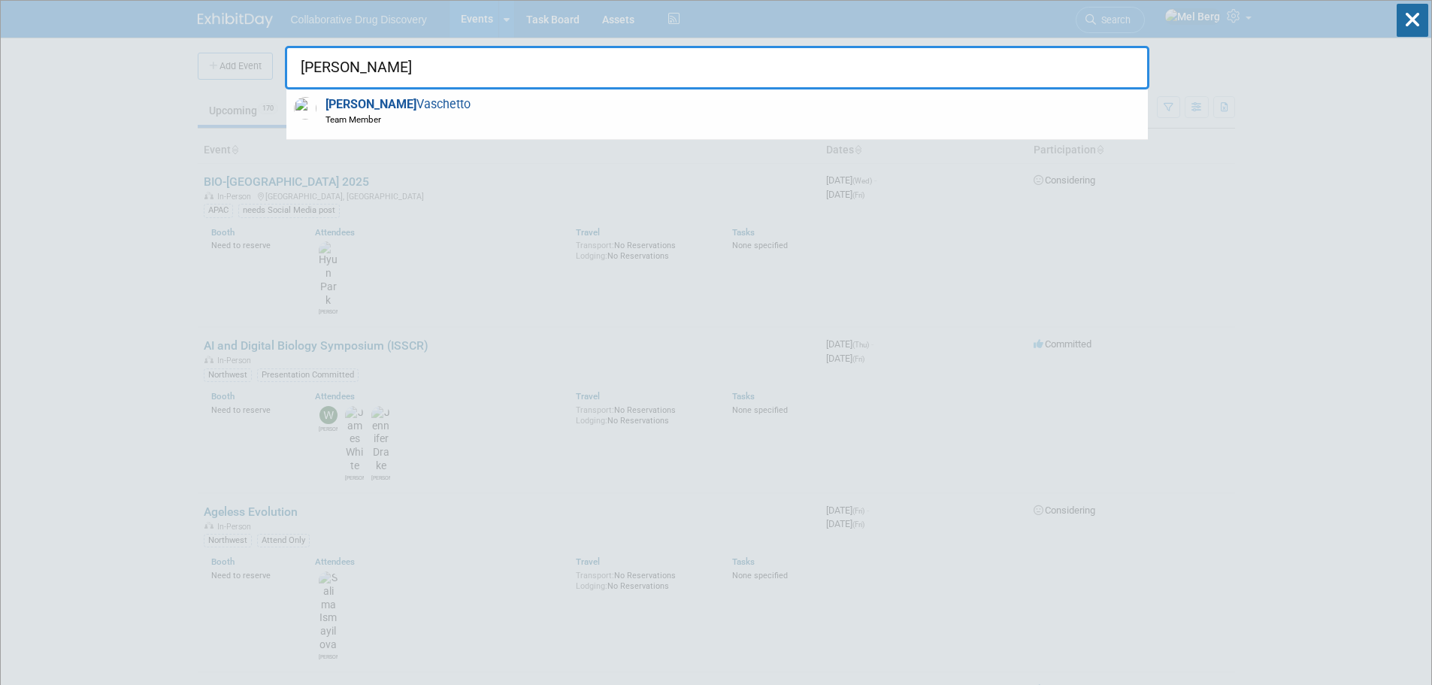
click at [474, 114] on div "Mariana Vaschetto Team Member" at bounding box center [716, 114] width 861 height 50
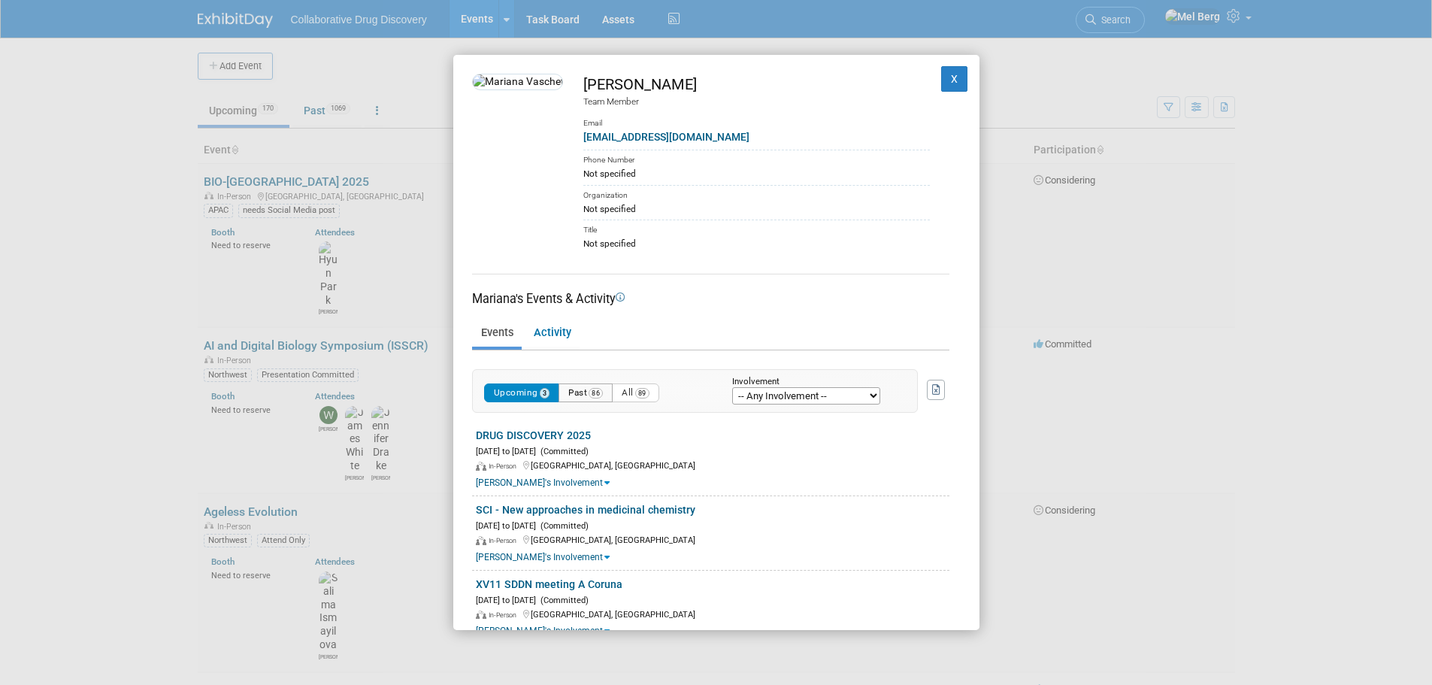
click at [579, 389] on button "Past 86" at bounding box center [586, 392] width 54 height 19
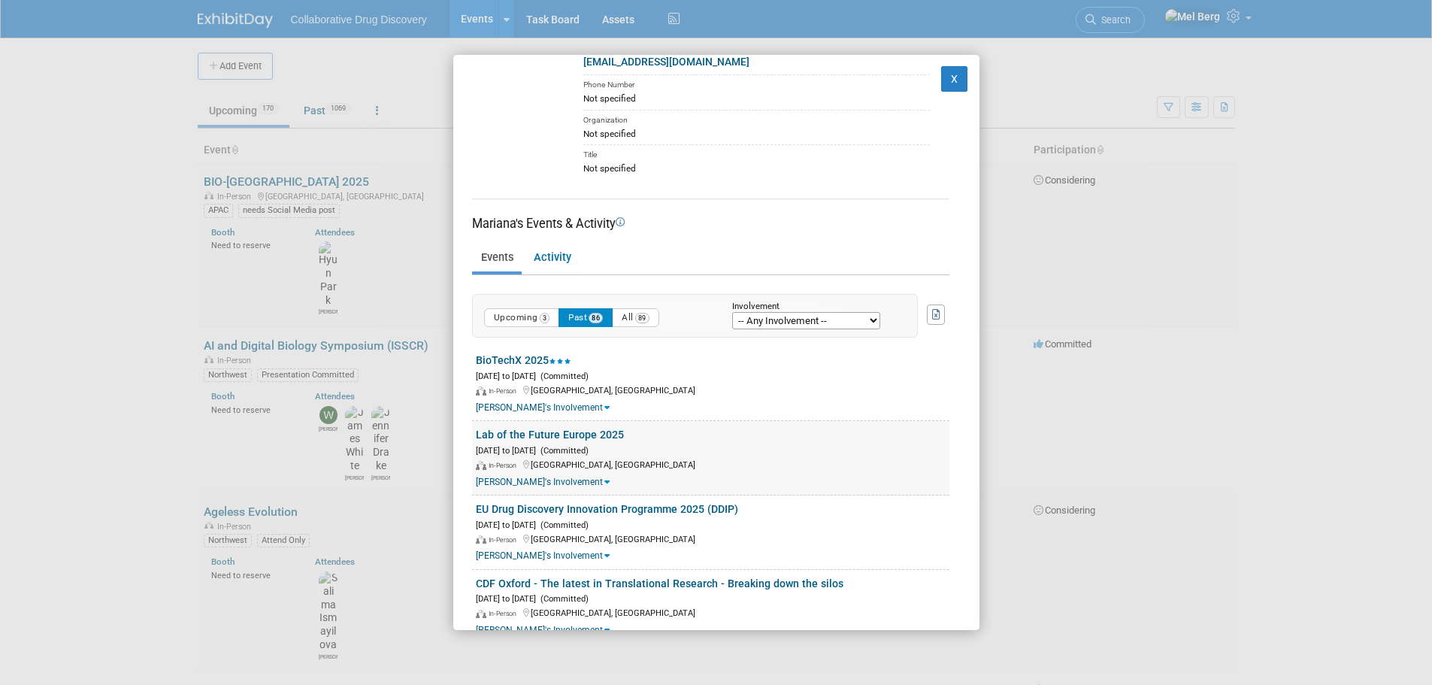
scroll to position [150, 0]
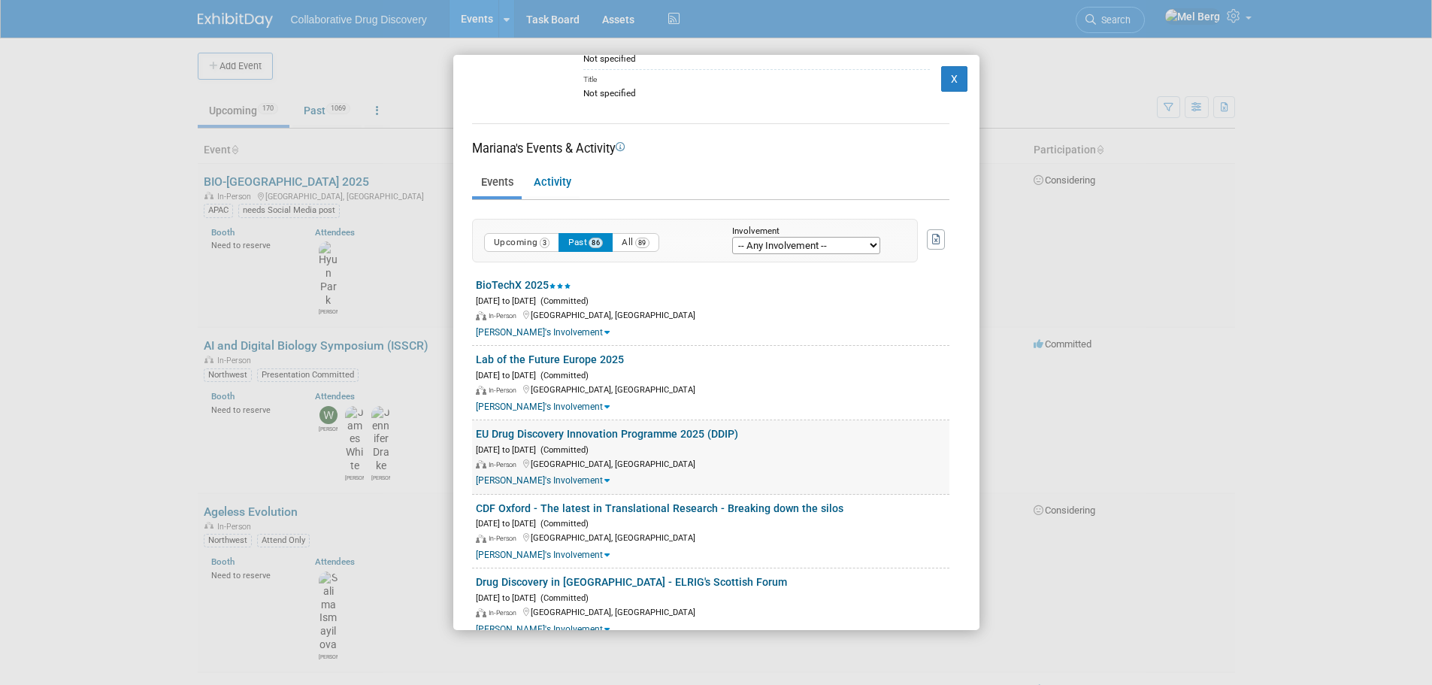
copy div "BioTechX 2025 Oct 6, 2025 to Oct 8, 2025 (Committed) In-Person Basel, Switzerla…"
drag, startPoint x: 466, startPoint y: 354, endPoint x: 798, endPoint y: 440, distance: 343.1
click at [798, 440] on div "Mariana Vaschetto Team Member Email mariana@collaborativedrug.com Phone Number …" at bounding box center [716, 342] width 526 height 575
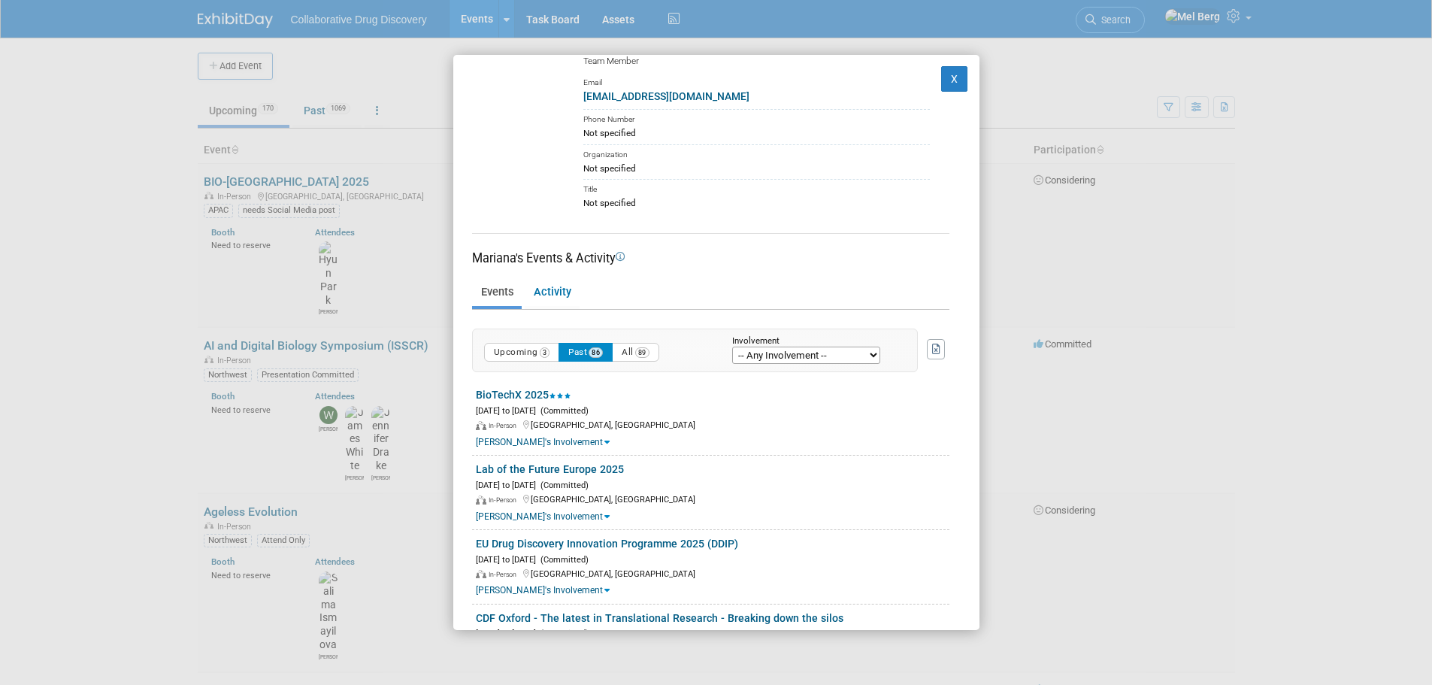
scroll to position [0, 0]
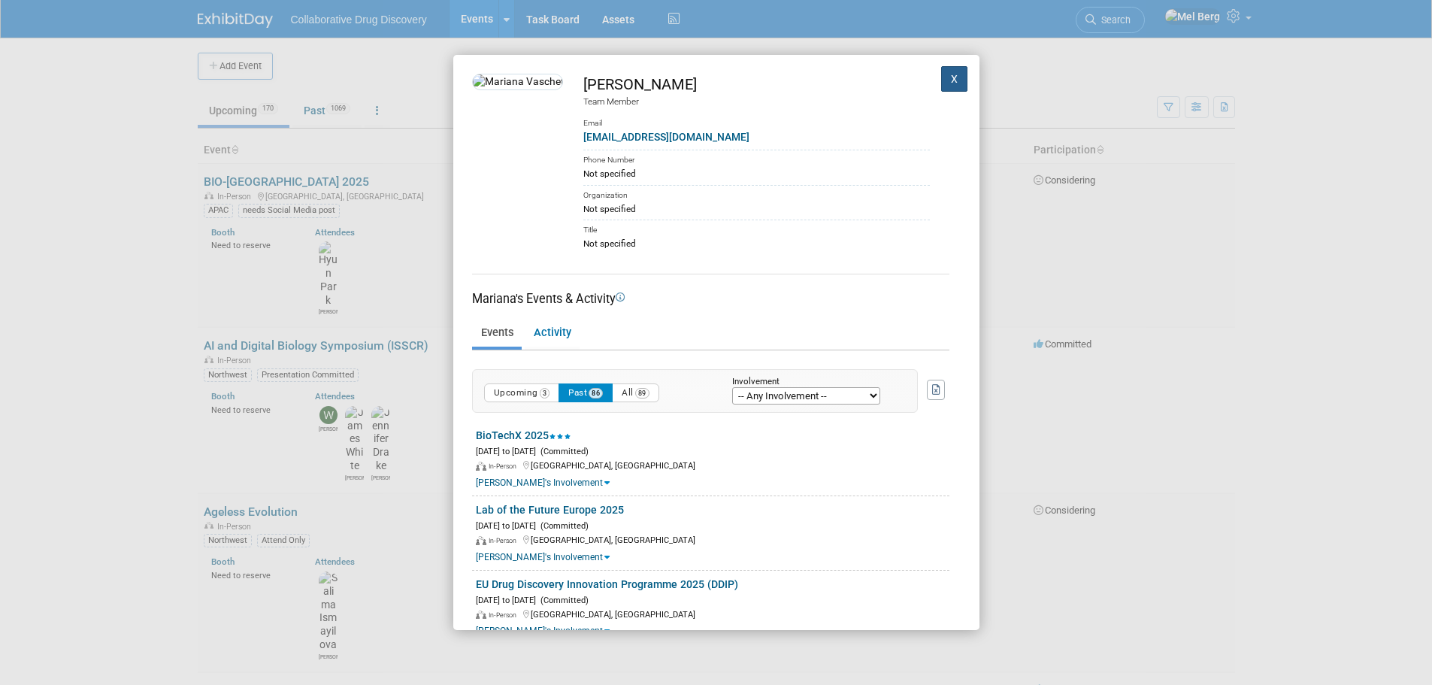
click at [944, 80] on button "X" at bounding box center [954, 79] width 27 height 26
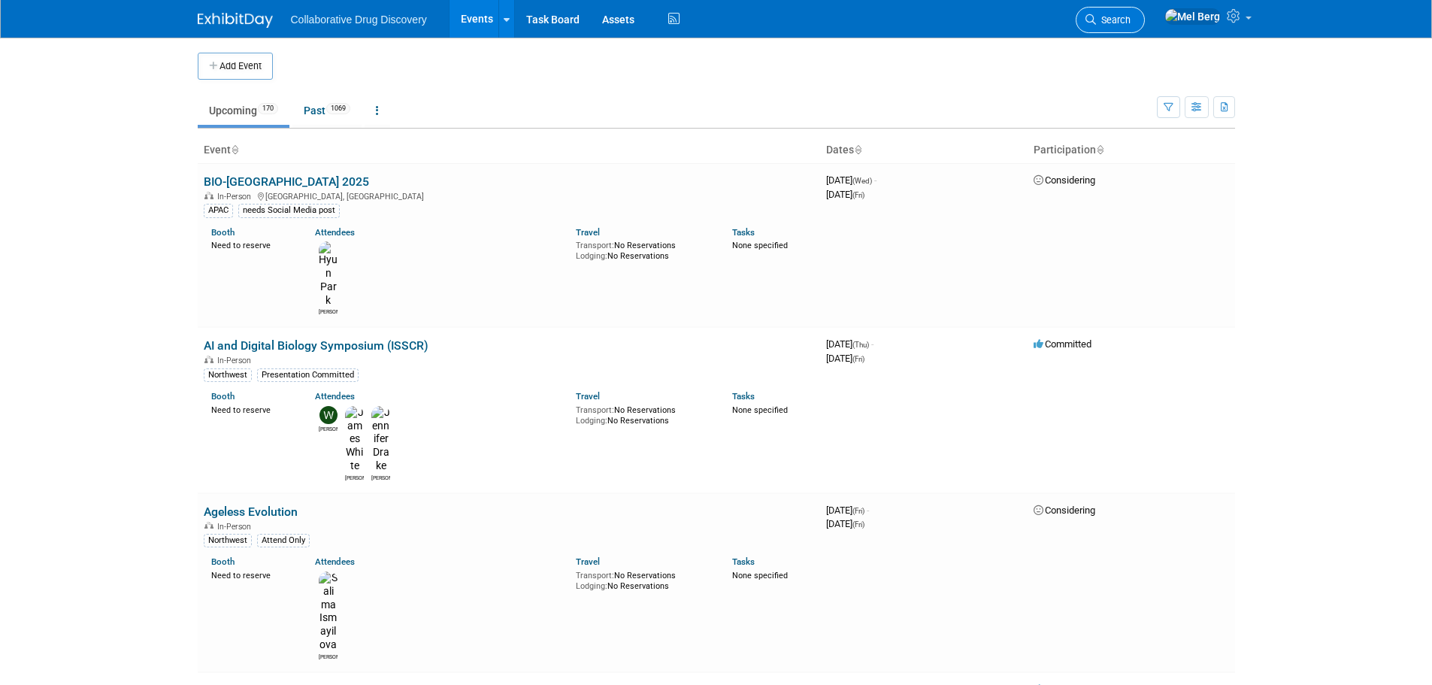
click at [1131, 22] on span "Search" at bounding box center [1113, 19] width 35 height 11
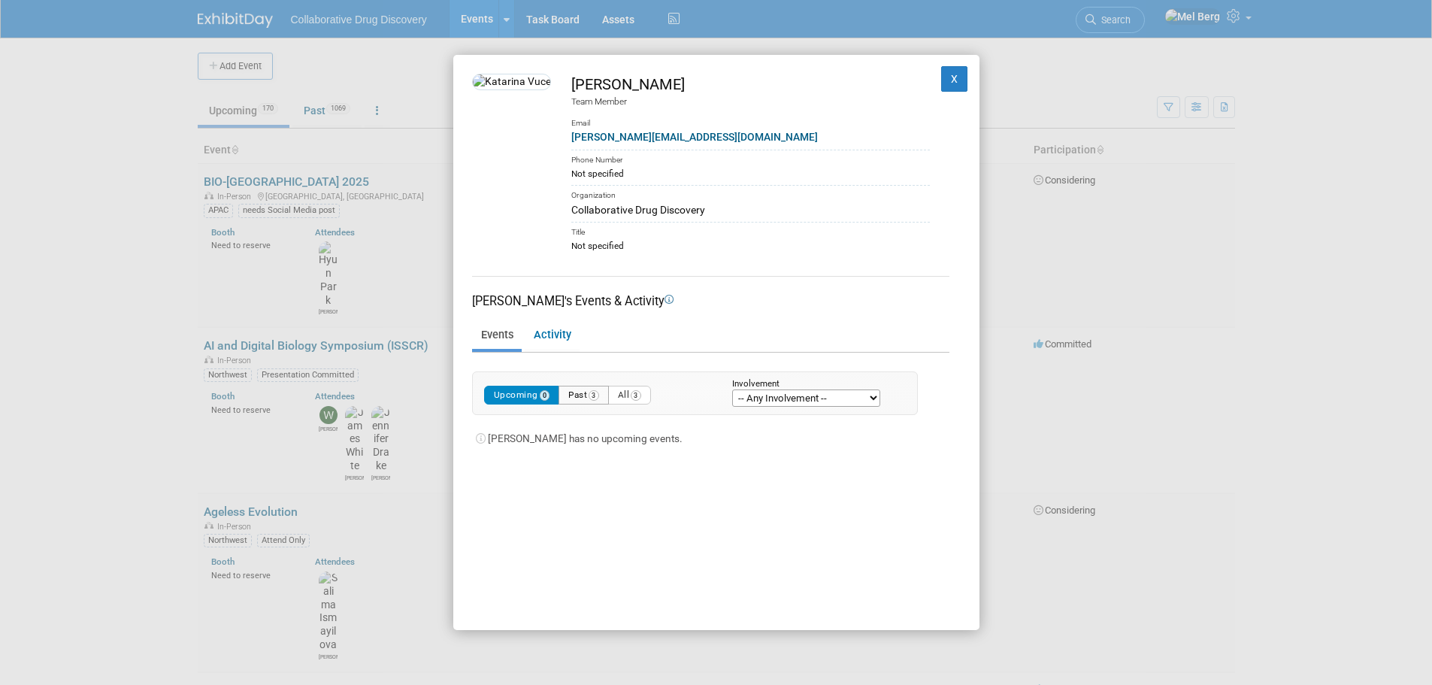
click at [578, 392] on button "Past 3" at bounding box center [584, 395] width 50 height 19
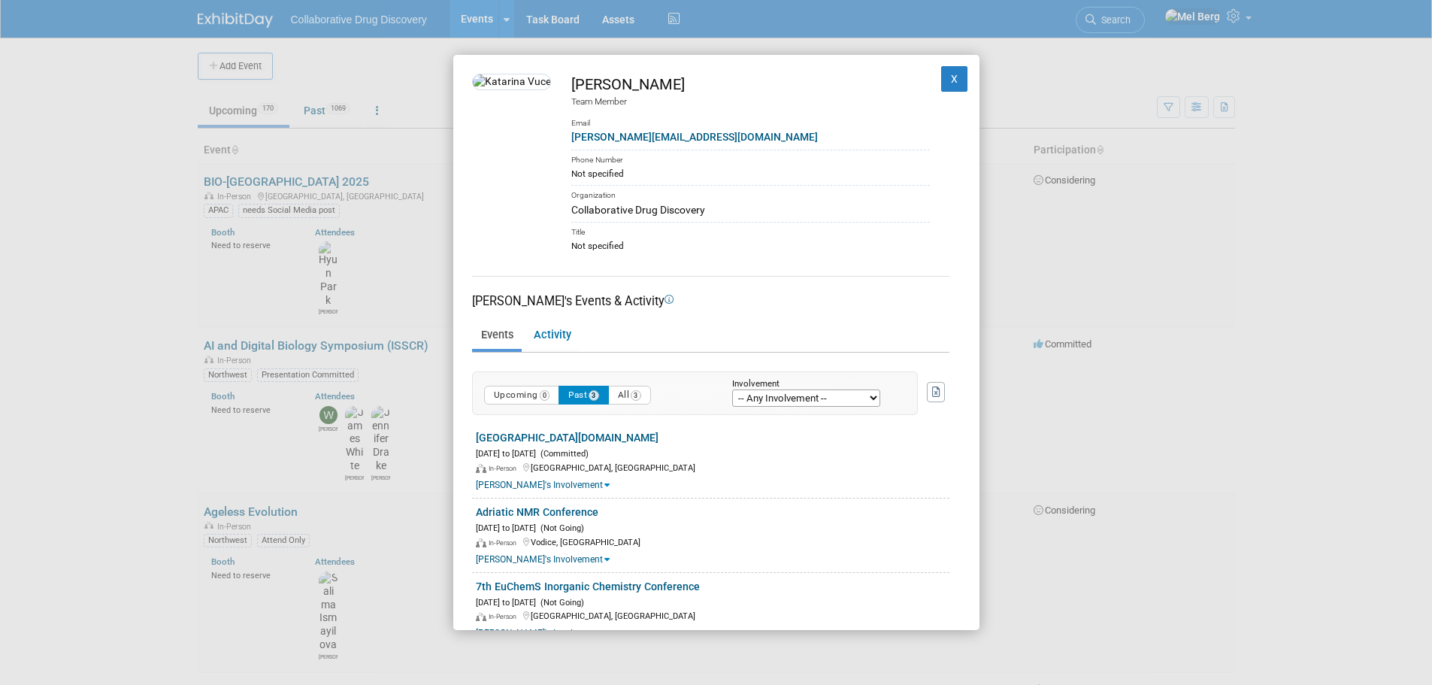
scroll to position [41, 0]
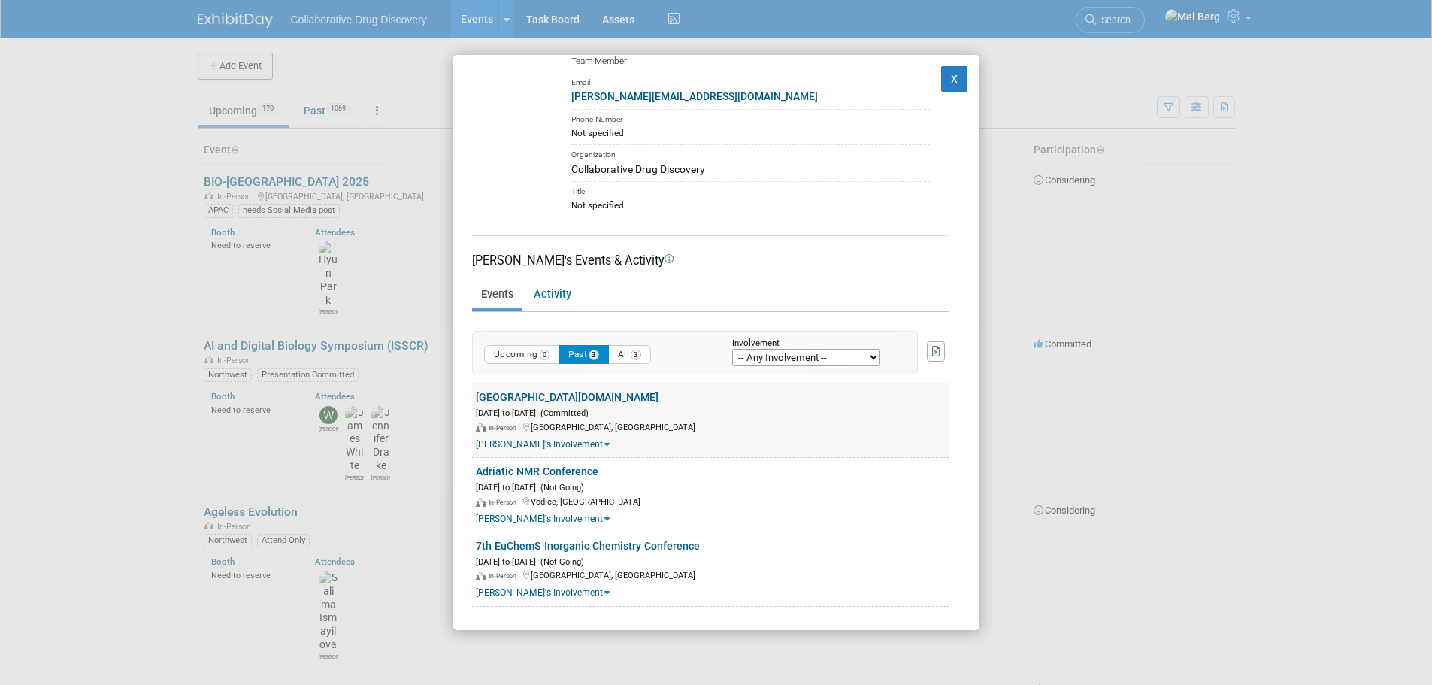
drag, startPoint x: 473, startPoint y: 395, endPoint x: 530, endPoint y: 392, distance: 57.2
click at [530, 392] on div "Prague.bio Sep 25, 2025 to Sep 25, 2025 (Committed) In-Person Prague, Czechia K…" at bounding box center [710, 420] width 477 height 74
copy link "Prague.bio"
click at [941, 74] on button "X" at bounding box center [954, 79] width 27 height 26
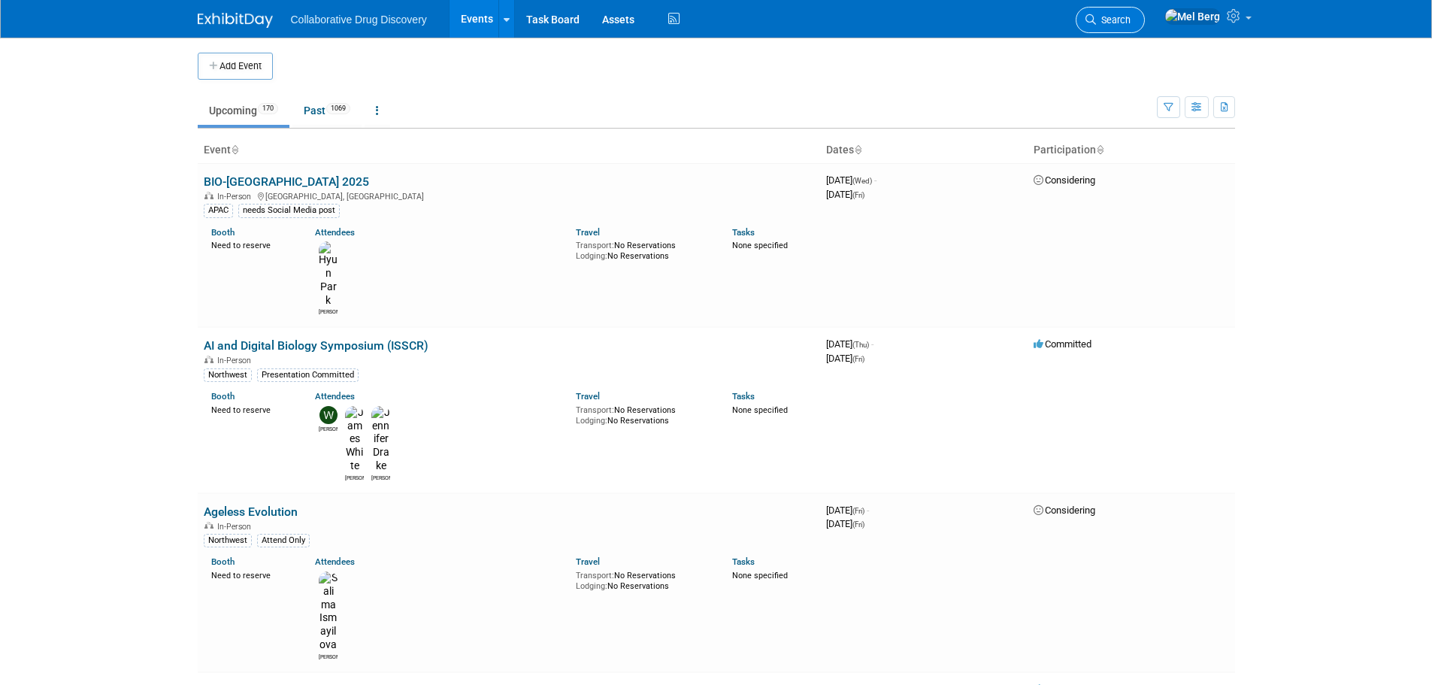
click at [1131, 25] on span "Search" at bounding box center [1113, 19] width 35 height 11
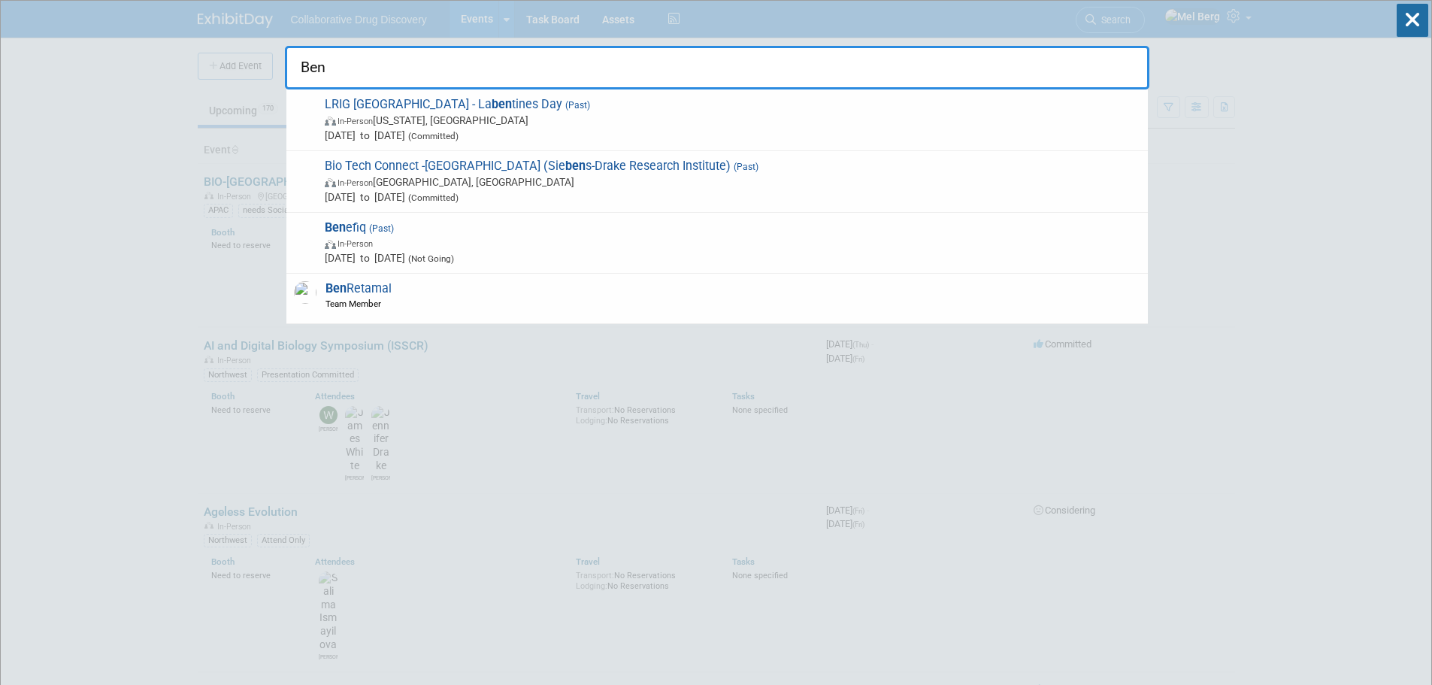
type input "Ben r"
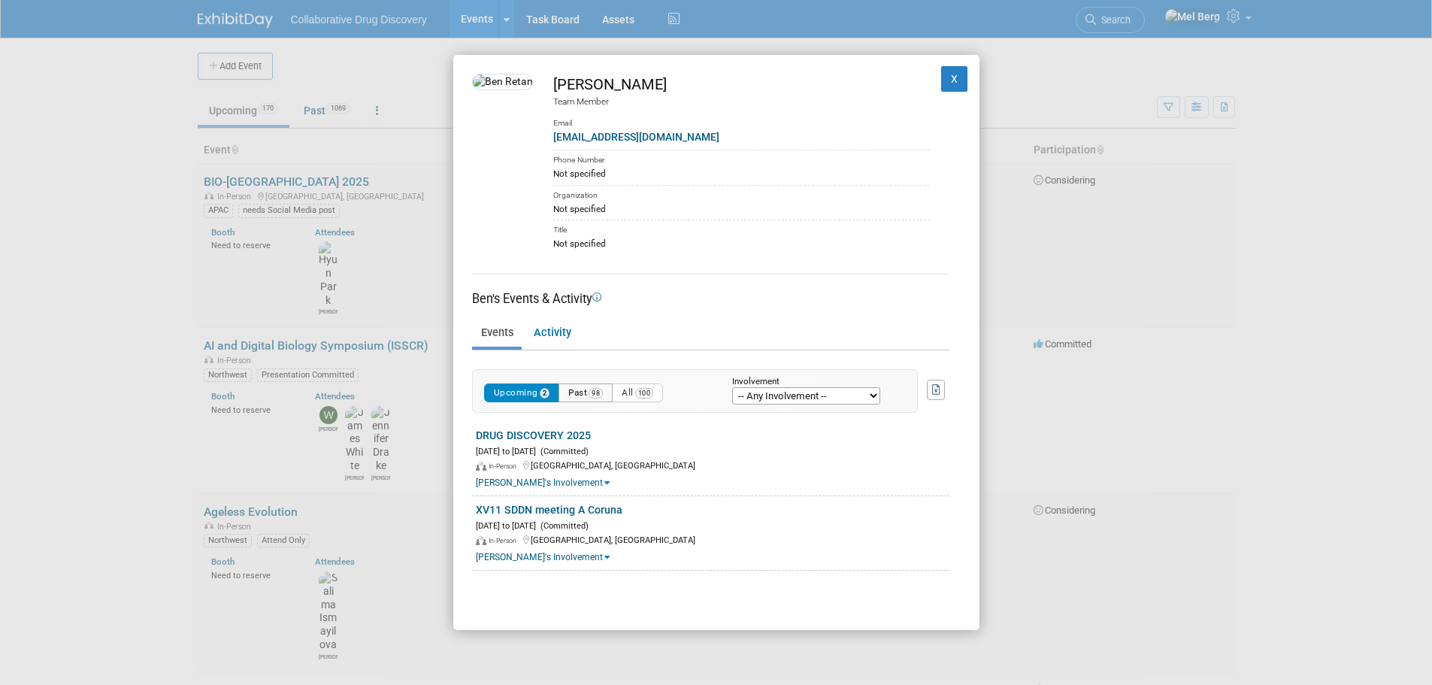
click at [585, 383] on button "Past 98" at bounding box center [586, 392] width 54 height 19
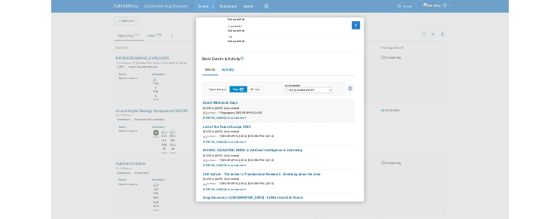
scroll to position [226, 0]
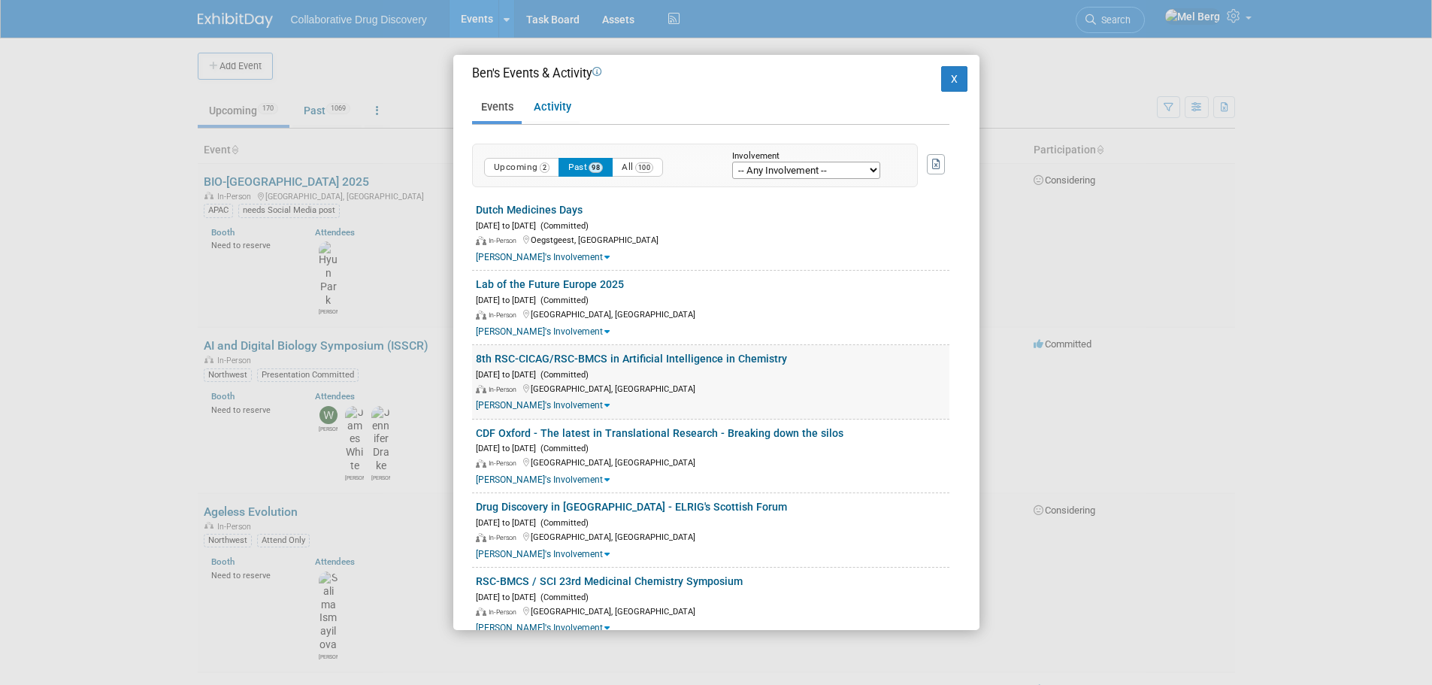
drag, startPoint x: 472, startPoint y: 431, endPoint x: 835, endPoint y: 359, distance: 370.2
copy div "Dutch Medicines Days Oct 8, 2025 to Oct 9, 2025 (Committed) In-Person Oegstgees…"
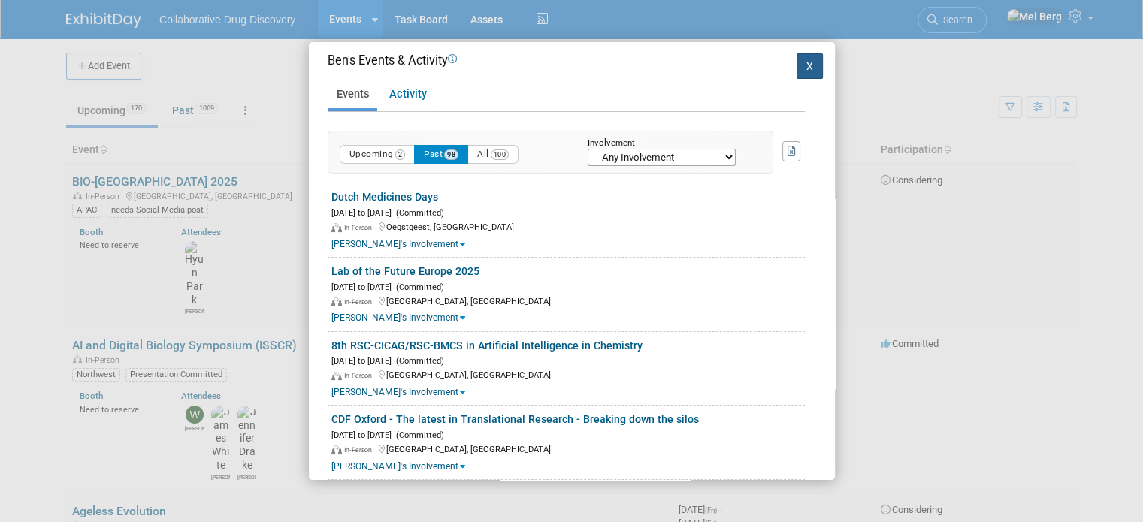
click at [797, 67] on button "X" at bounding box center [810, 66] width 27 height 26
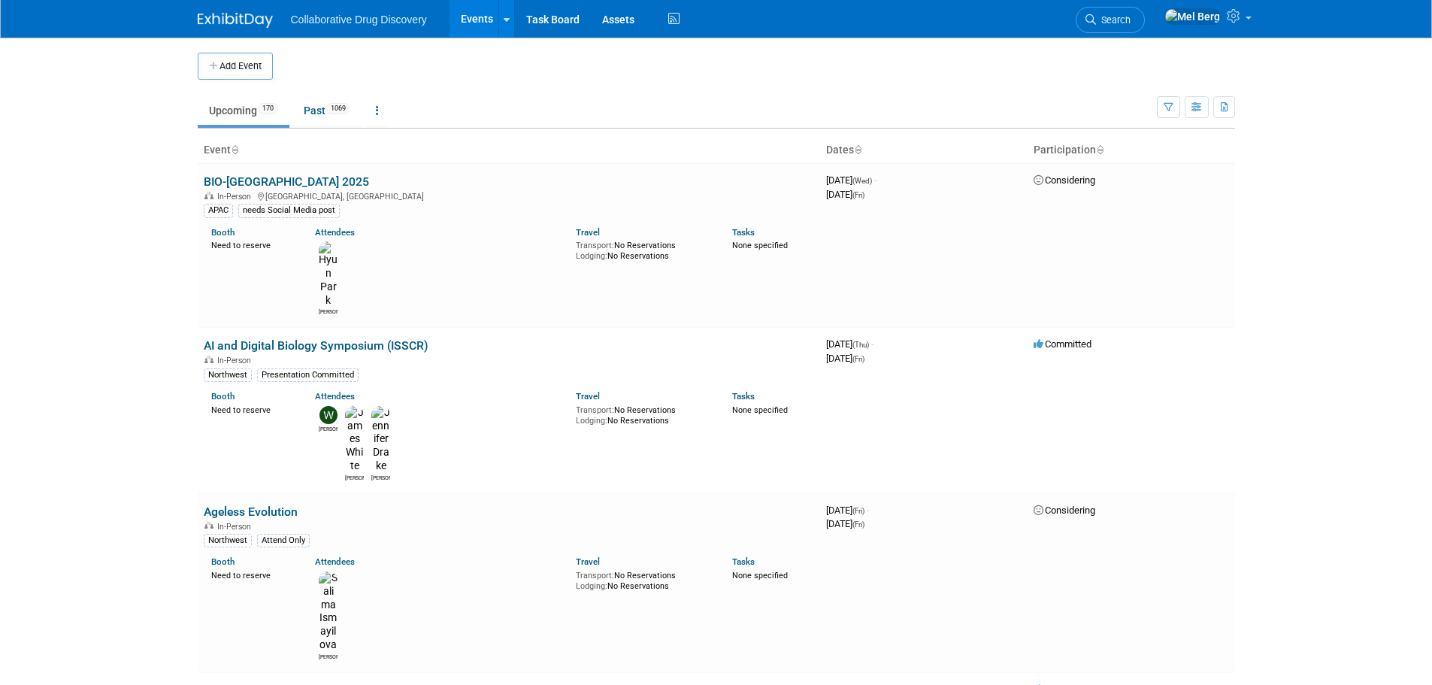
click at [1131, 18] on span "Search" at bounding box center [1113, 19] width 35 height 11
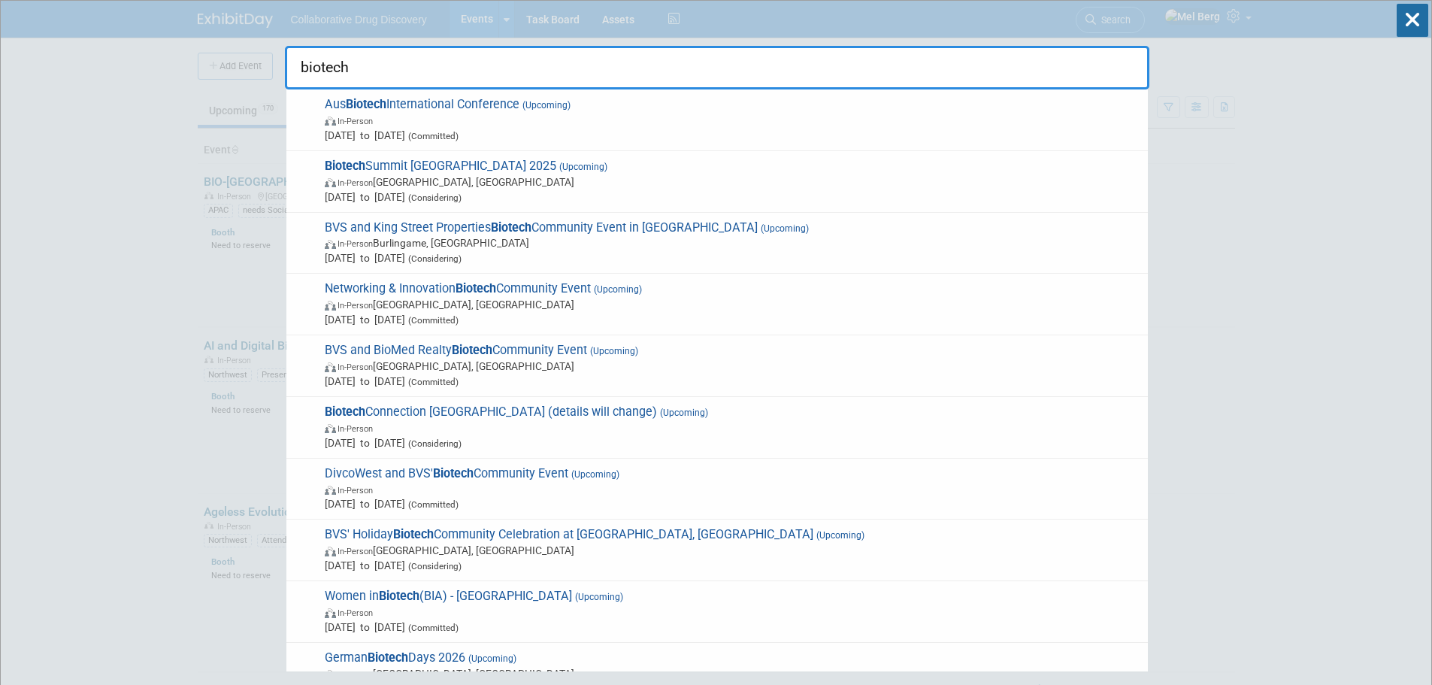
type input "biotechx"
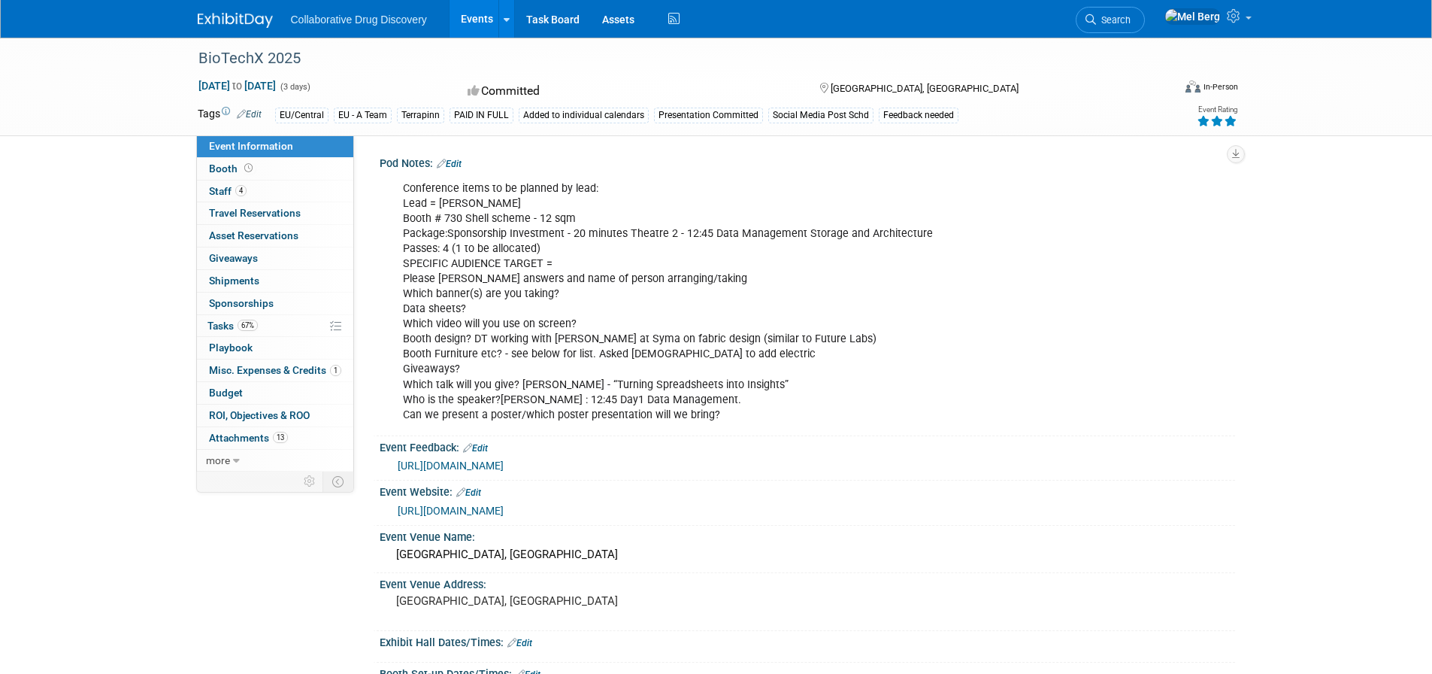
click at [1131, 16] on span "Search" at bounding box center [1113, 19] width 35 height 11
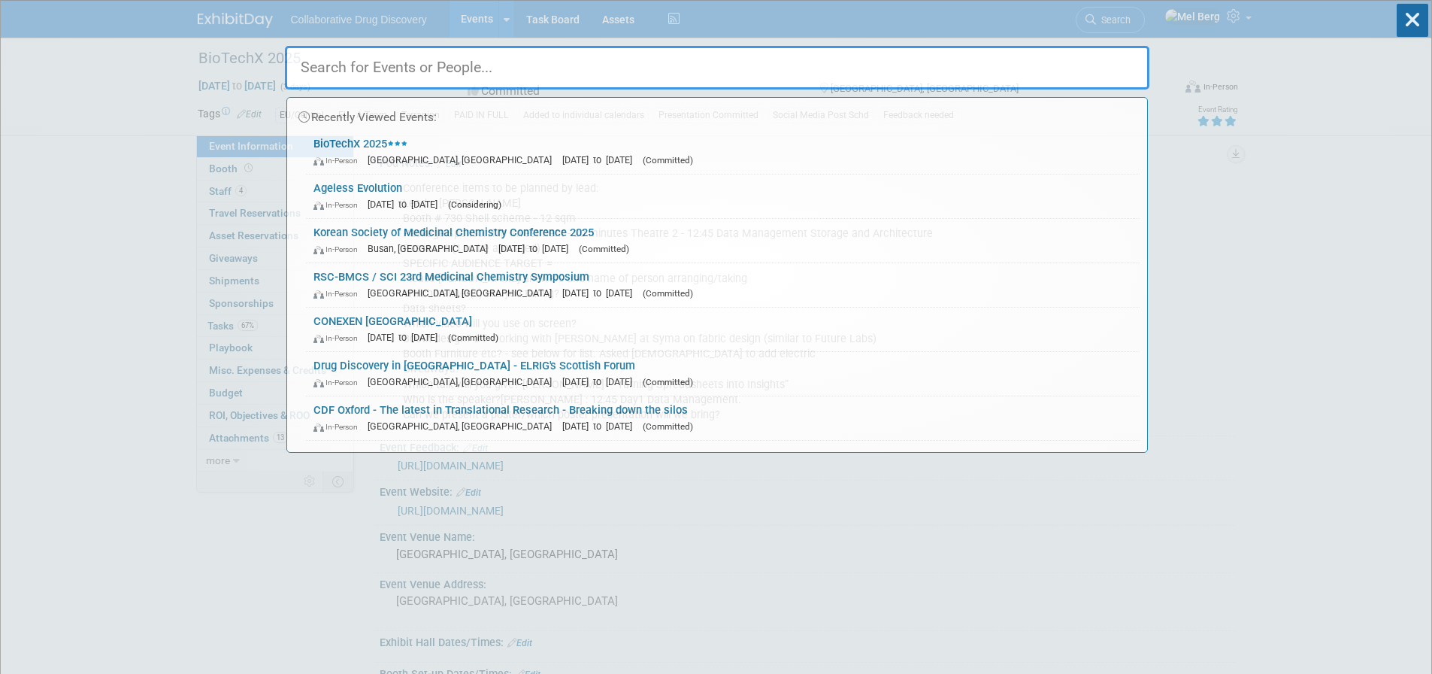
paste input "Global AMR Innovators Conference"
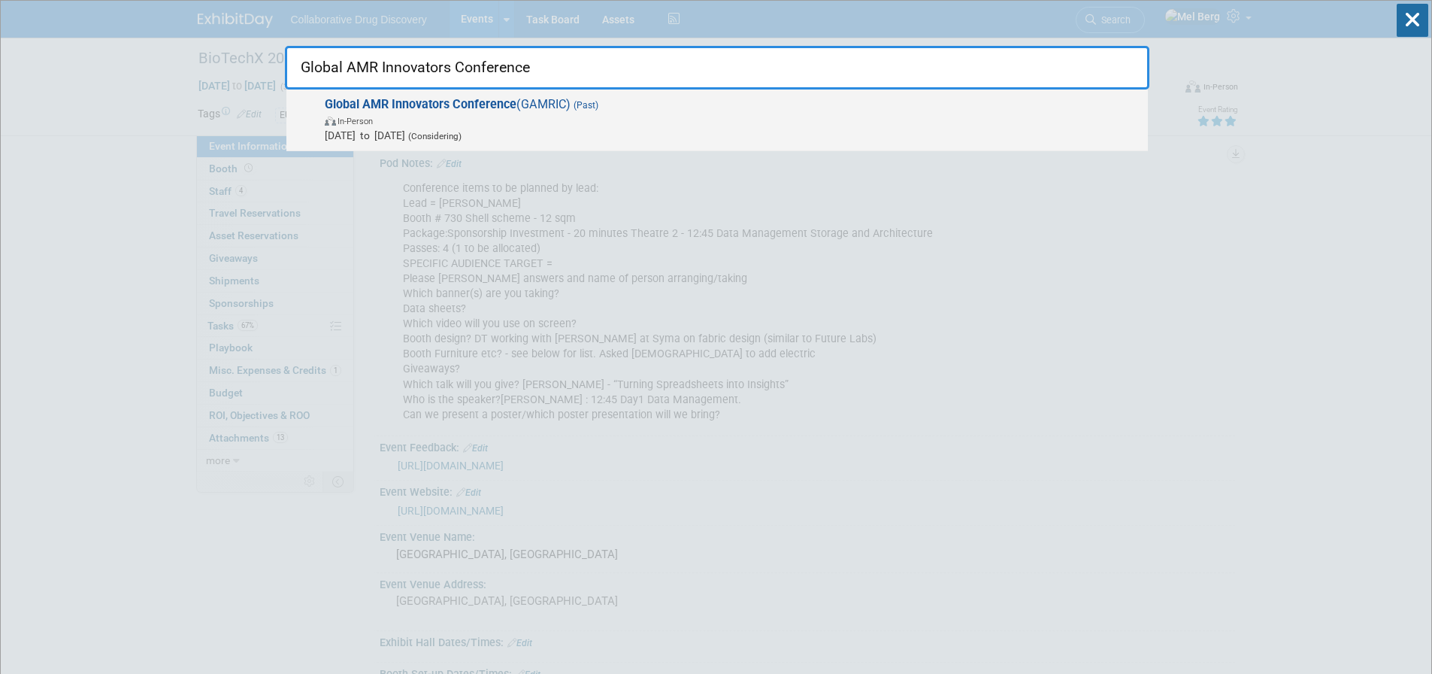
type input "Global AMR Innovators Conference"
click at [534, 107] on span "Global AMR Innovators Conference (GAMRIC) (Past) In-Person Oct 1, 2025 to Oct 3…" at bounding box center [730, 120] width 820 height 46
